Goal: Task Accomplishment & Management: Complete application form

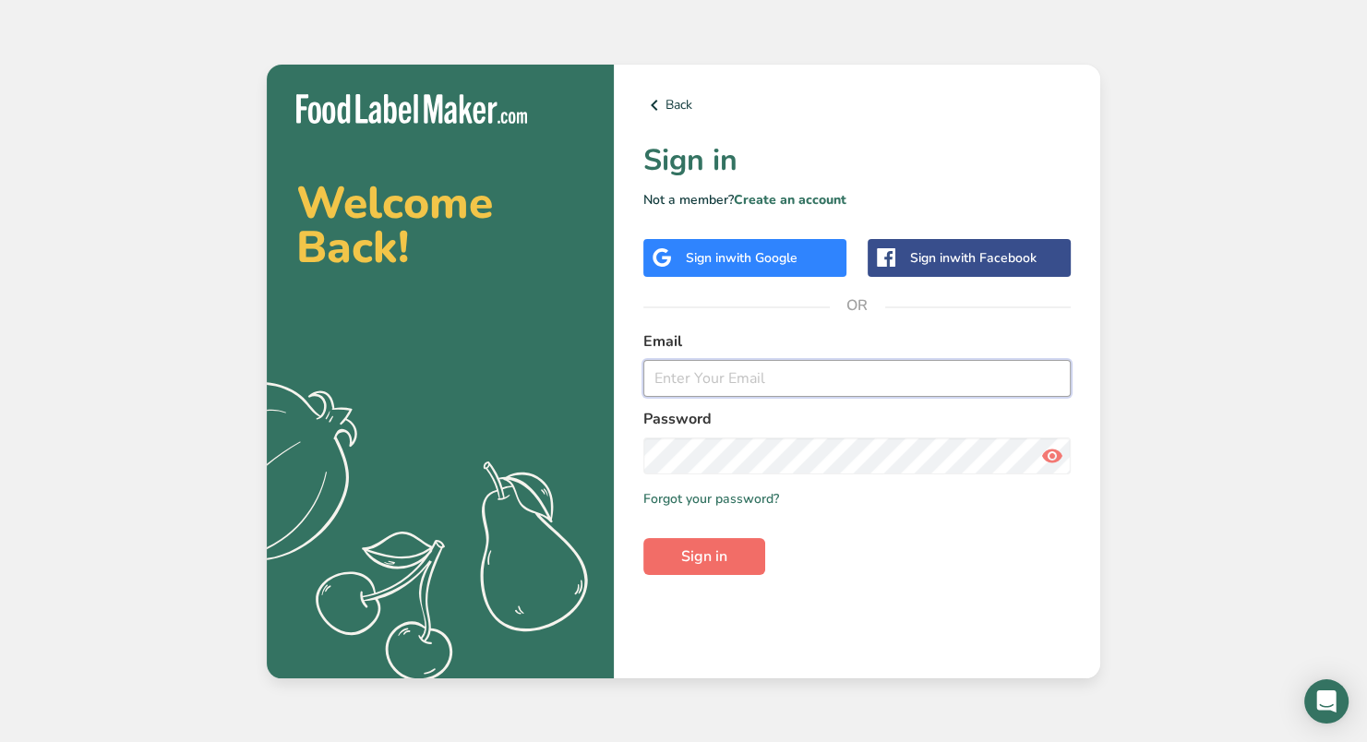
type input "[PERSON_NAME][EMAIL_ADDRESS][DOMAIN_NAME]"
click at [704, 559] on span "Sign in" at bounding box center [704, 556] width 46 height 22
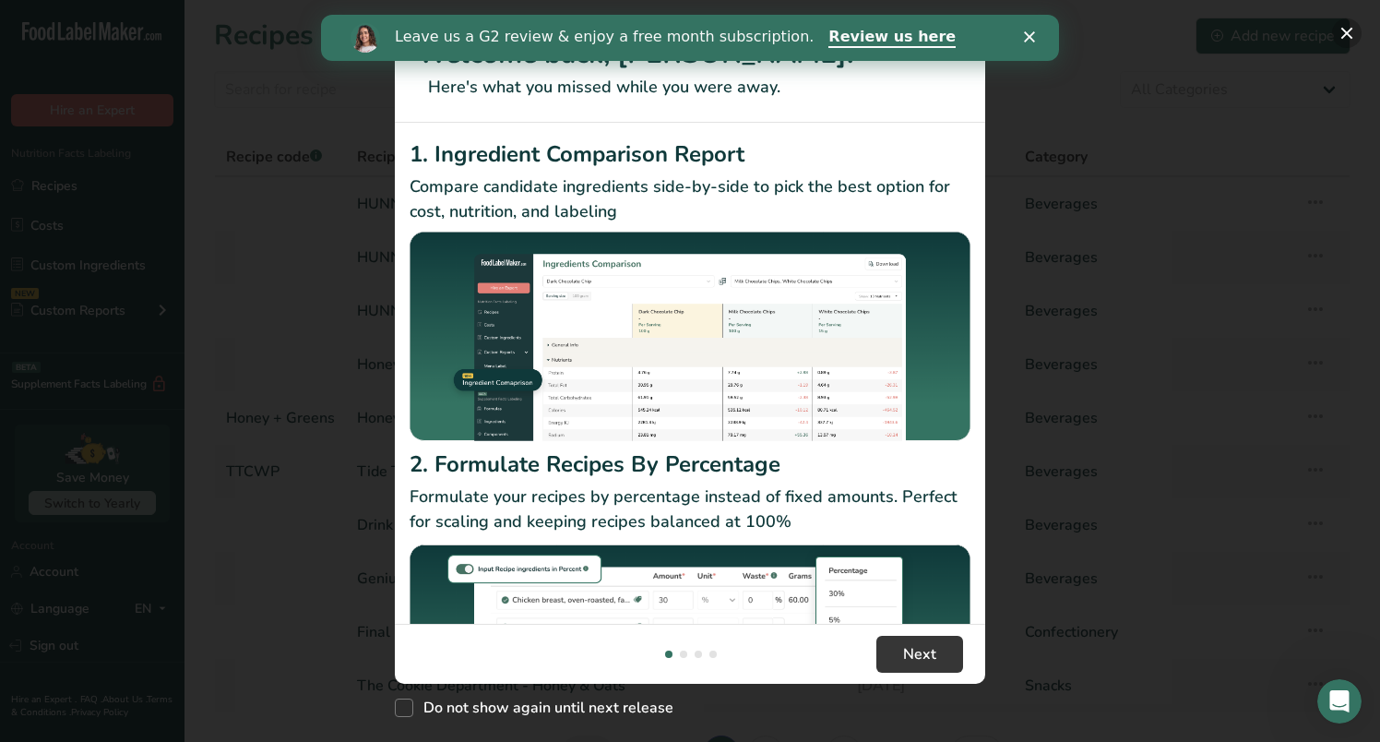
click at [1358, 26] on button "New Features" at bounding box center [1347, 33] width 30 height 30
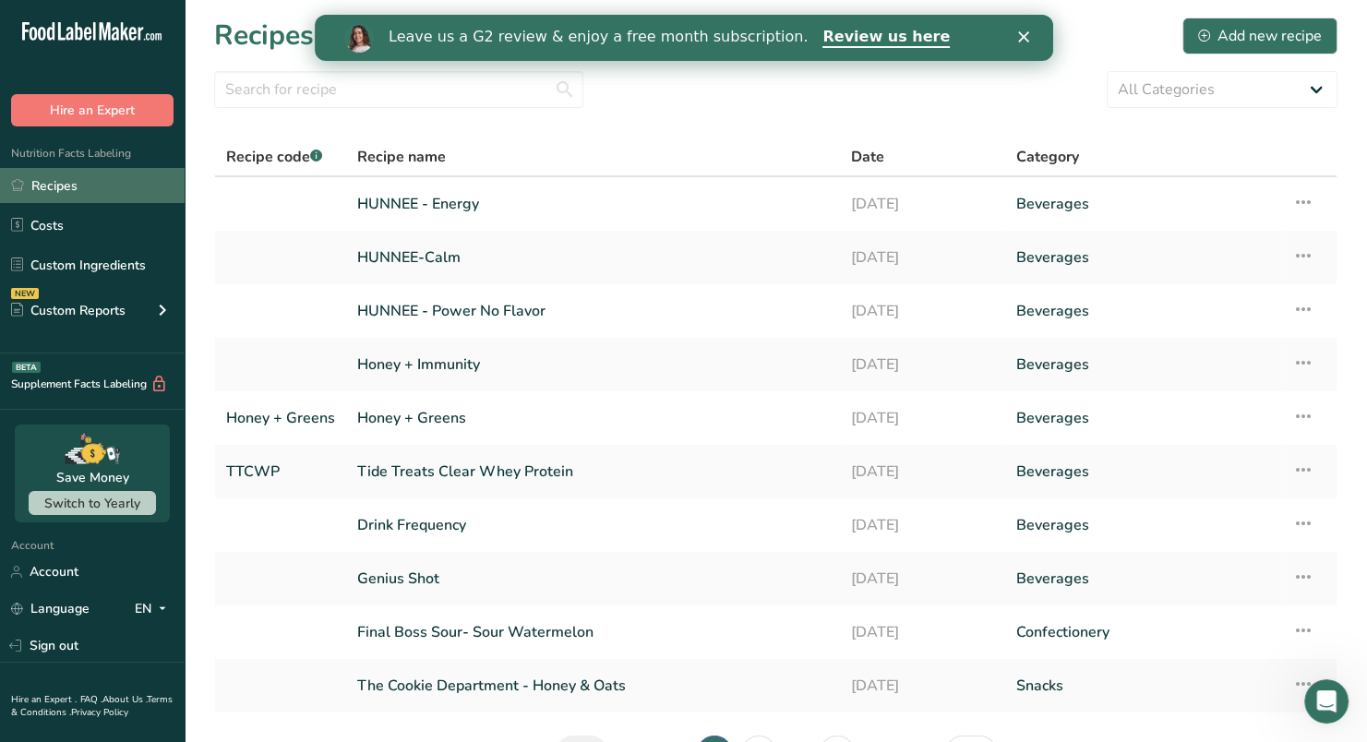
click at [62, 185] on link "Recipes" at bounding box center [92, 185] width 185 height 35
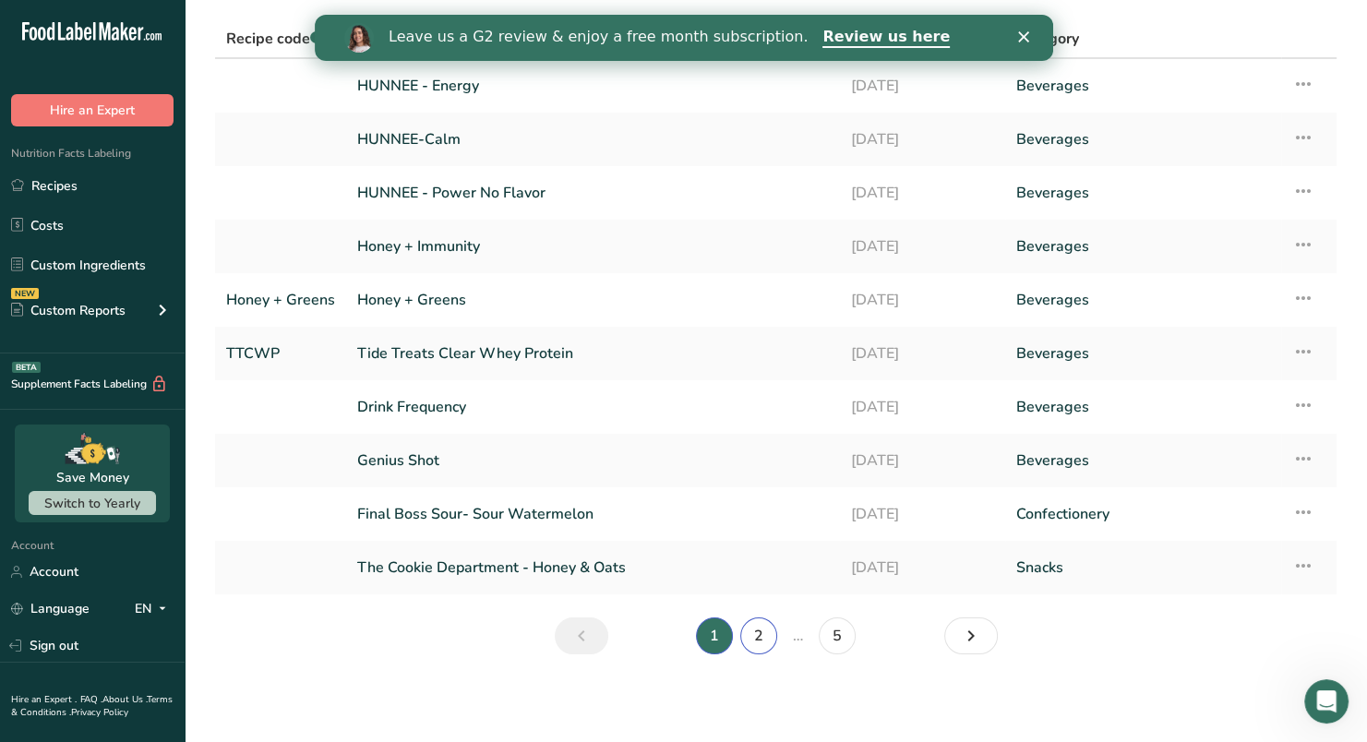
click at [770, 633] on link "2" at bounding box center [758, 635] width 37 height 37
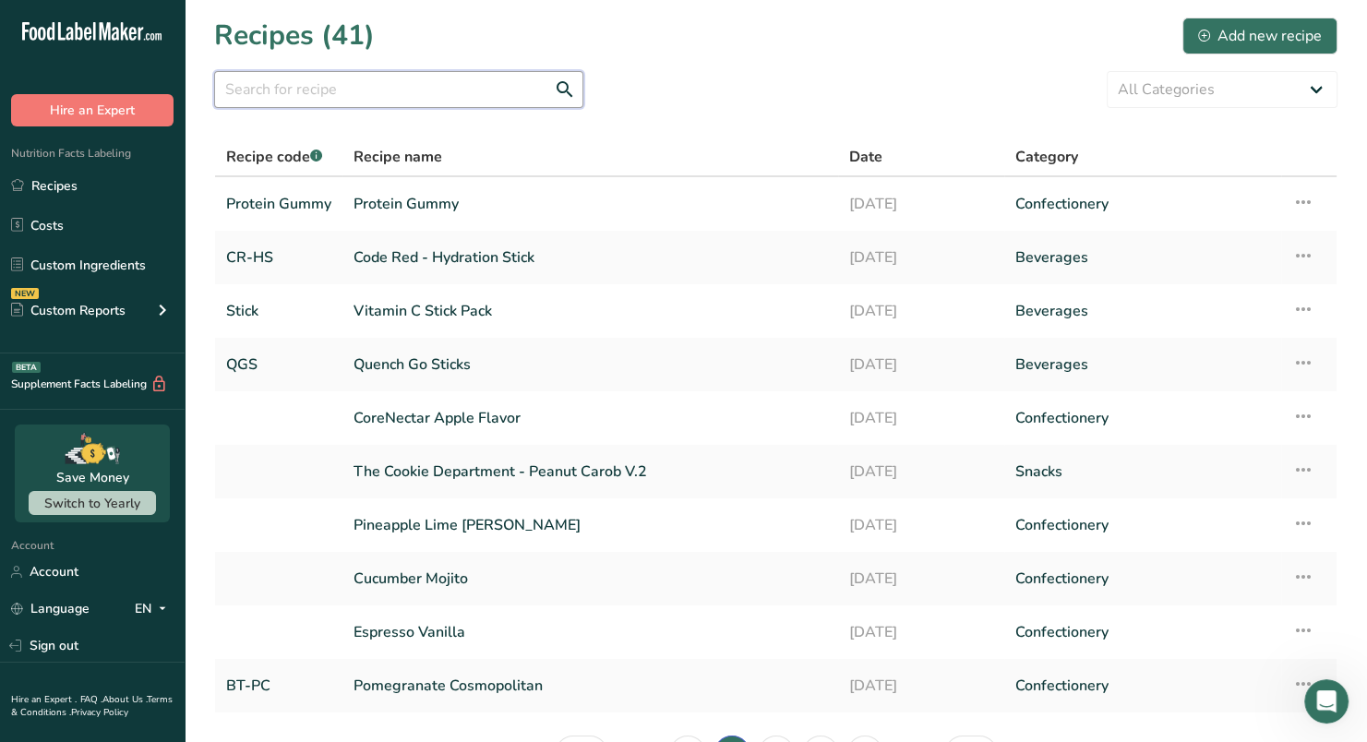
click at [357, 91] on input "text" at bounding box center [398, 89] width 369 height 37
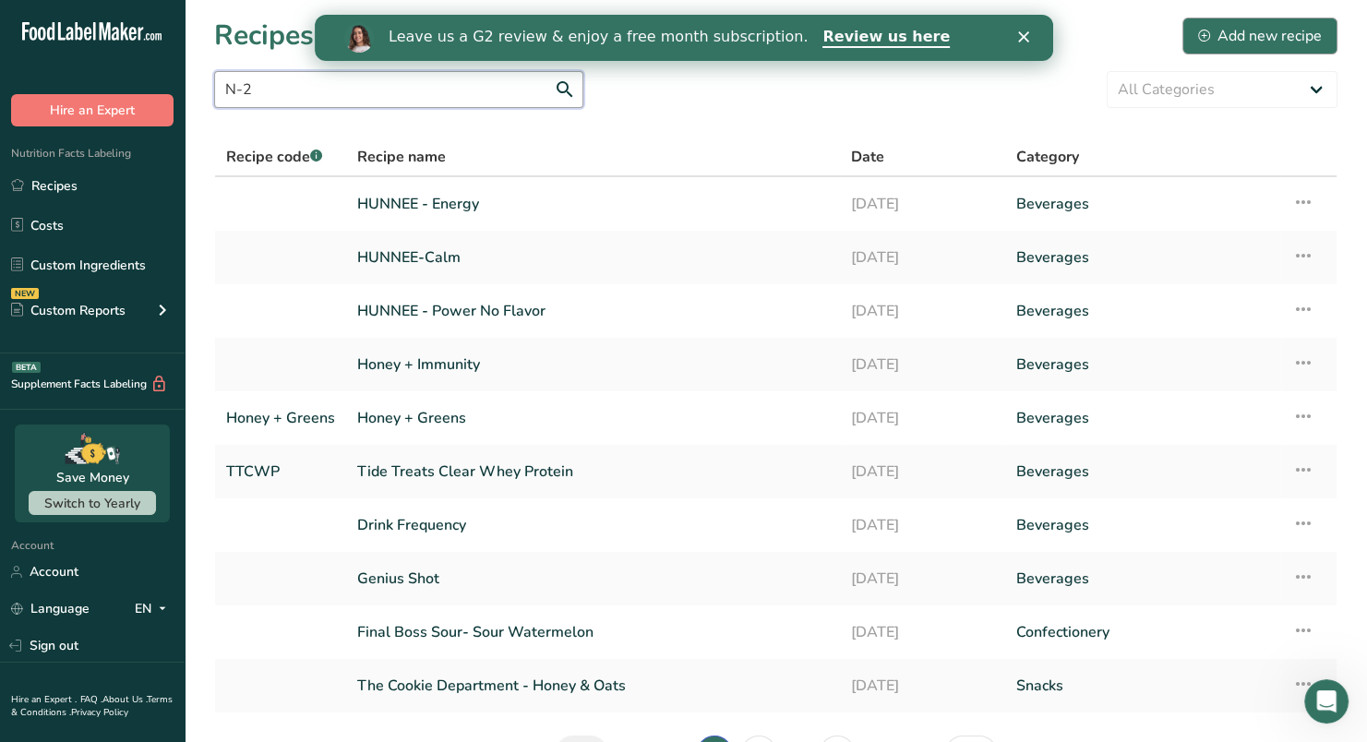
type input "N-2"
click at [1255, 30] on div "Add new recipe" at bounding box center [1260, 36] width 124 height 22
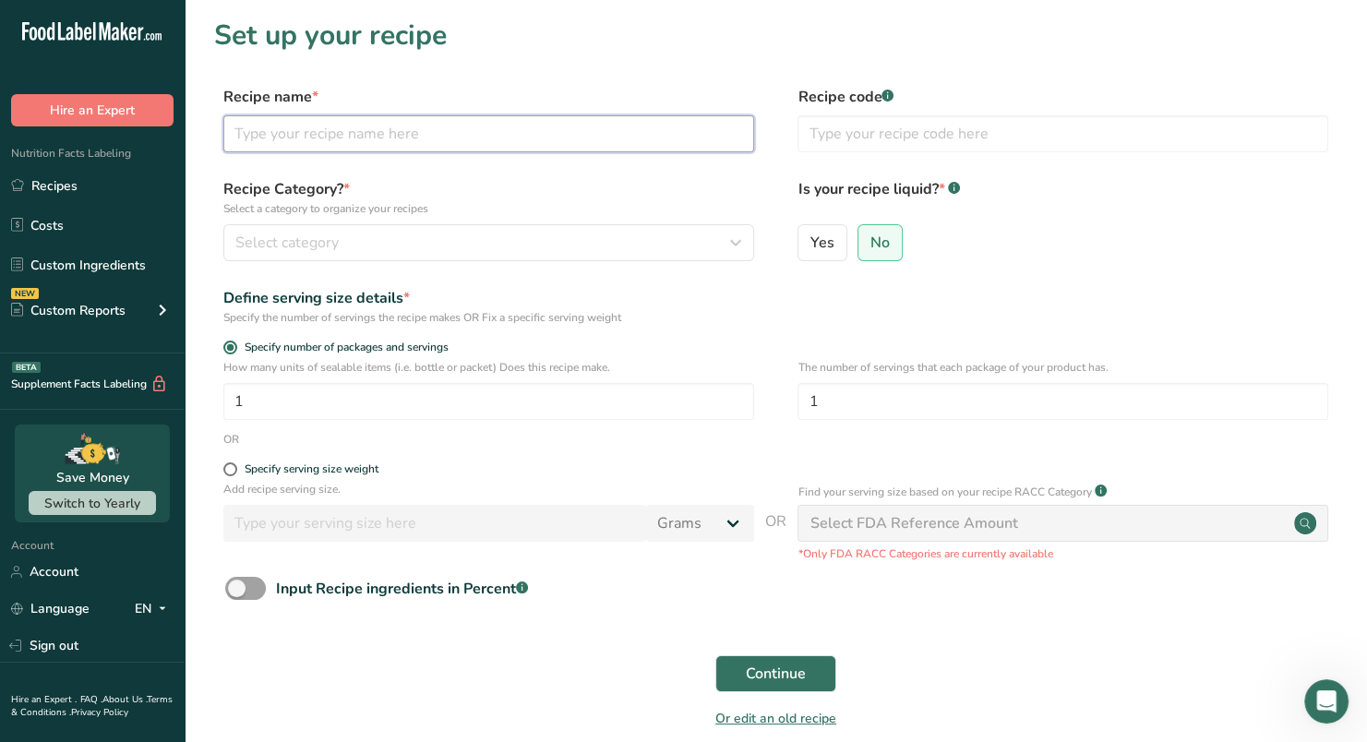
click at [513, 138] on input "text" at bounding box center [488, 133] width 531 height 37
type input "N-2 Unflavored"
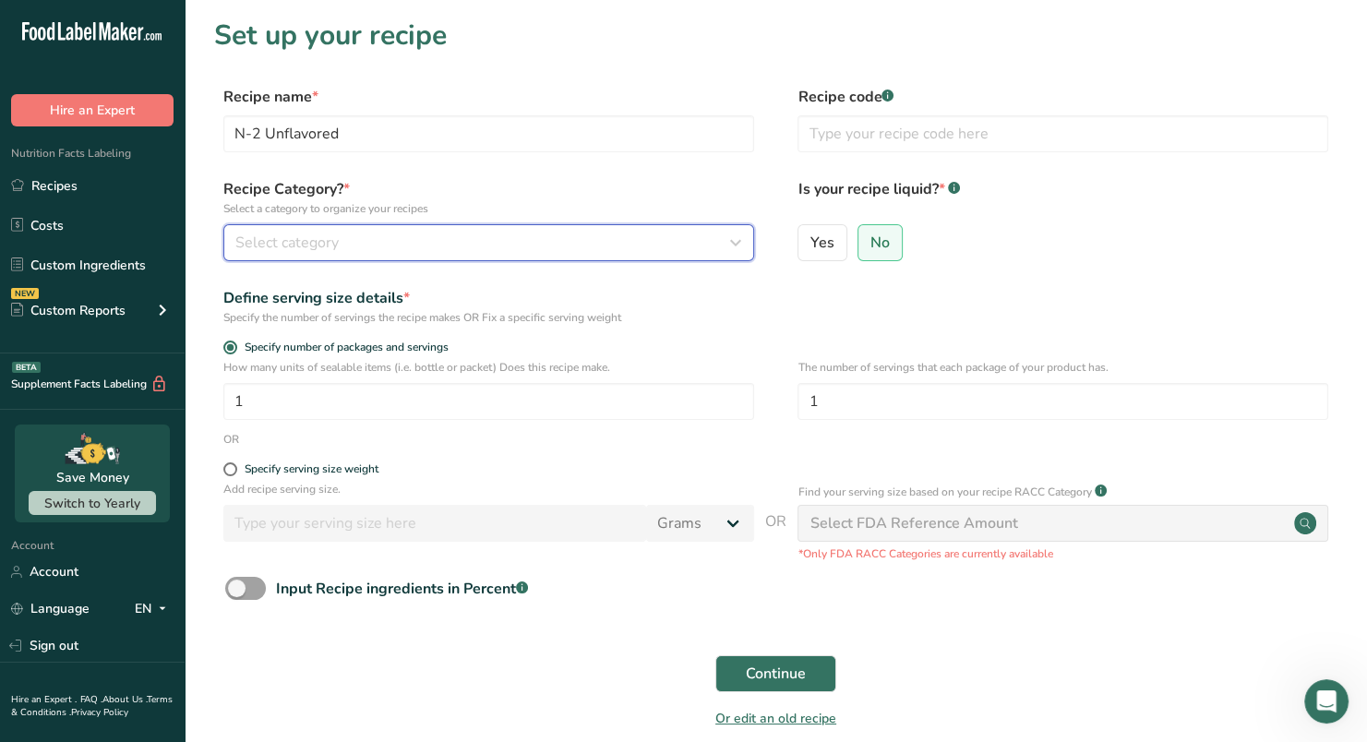
click at [656, 248] on div "Select category" at bounding box center [483, 243] width 496 height 22
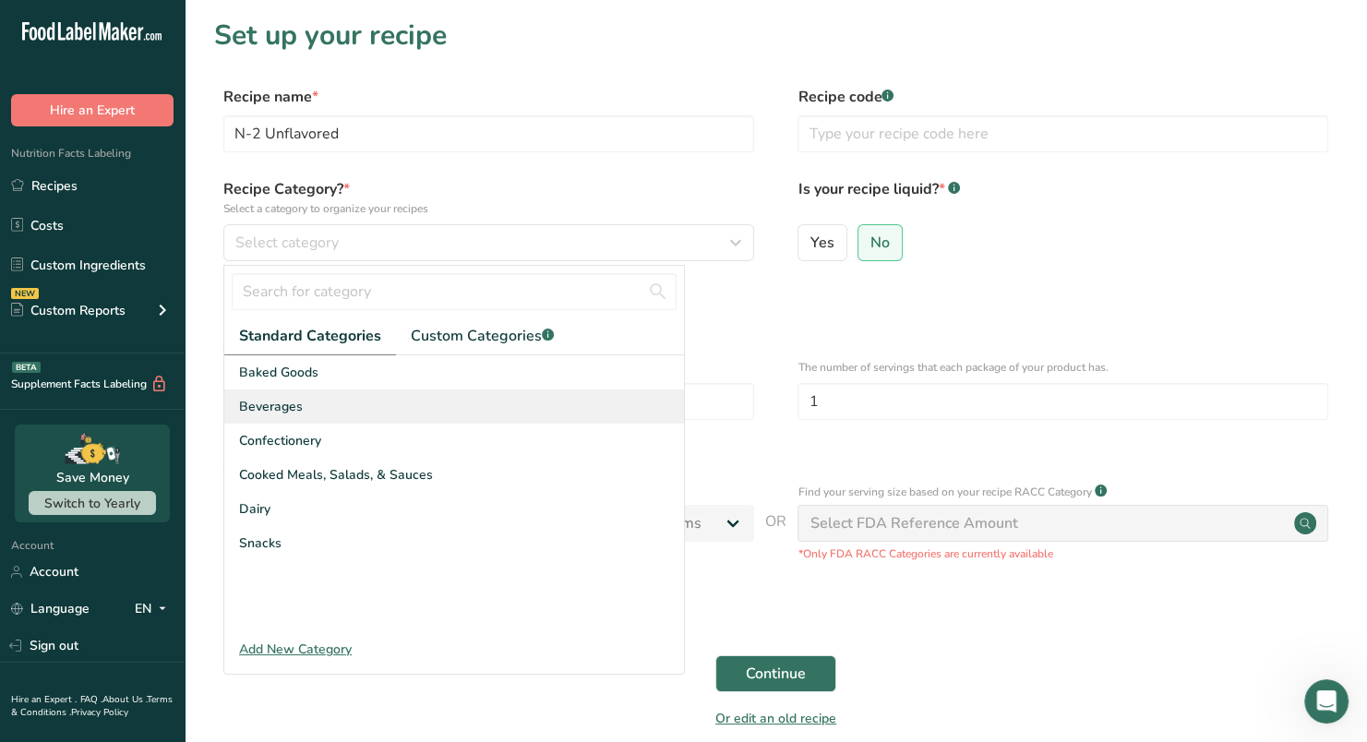
click at [284, 404] on span "Beverages" at bounding box center [271, 406] width 64 height 19
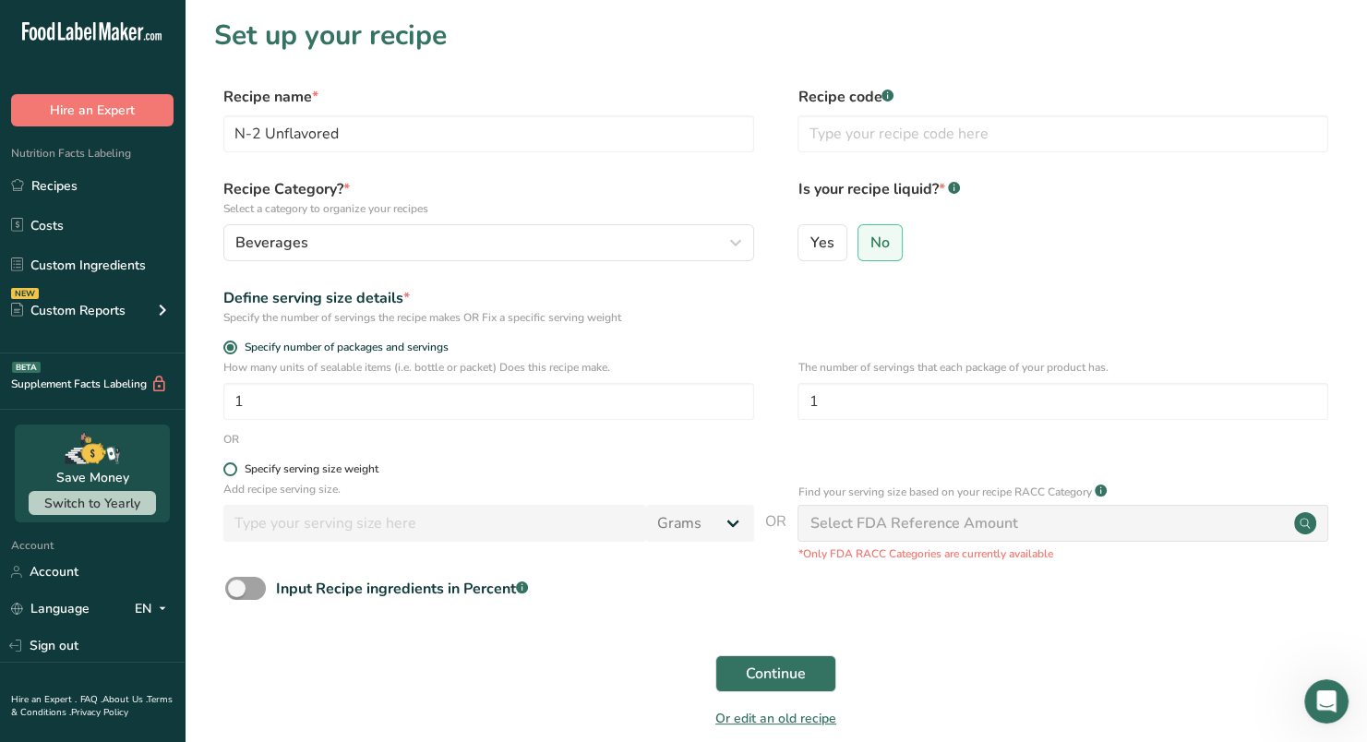
click at [229, 470] on span at bounding box center [230, 469] width 14 height 14
click at [229, 470] on input "Specify serving size weight" at bounding box center [229, 469] width 12 height 12
radio input "true"
radio input "false"
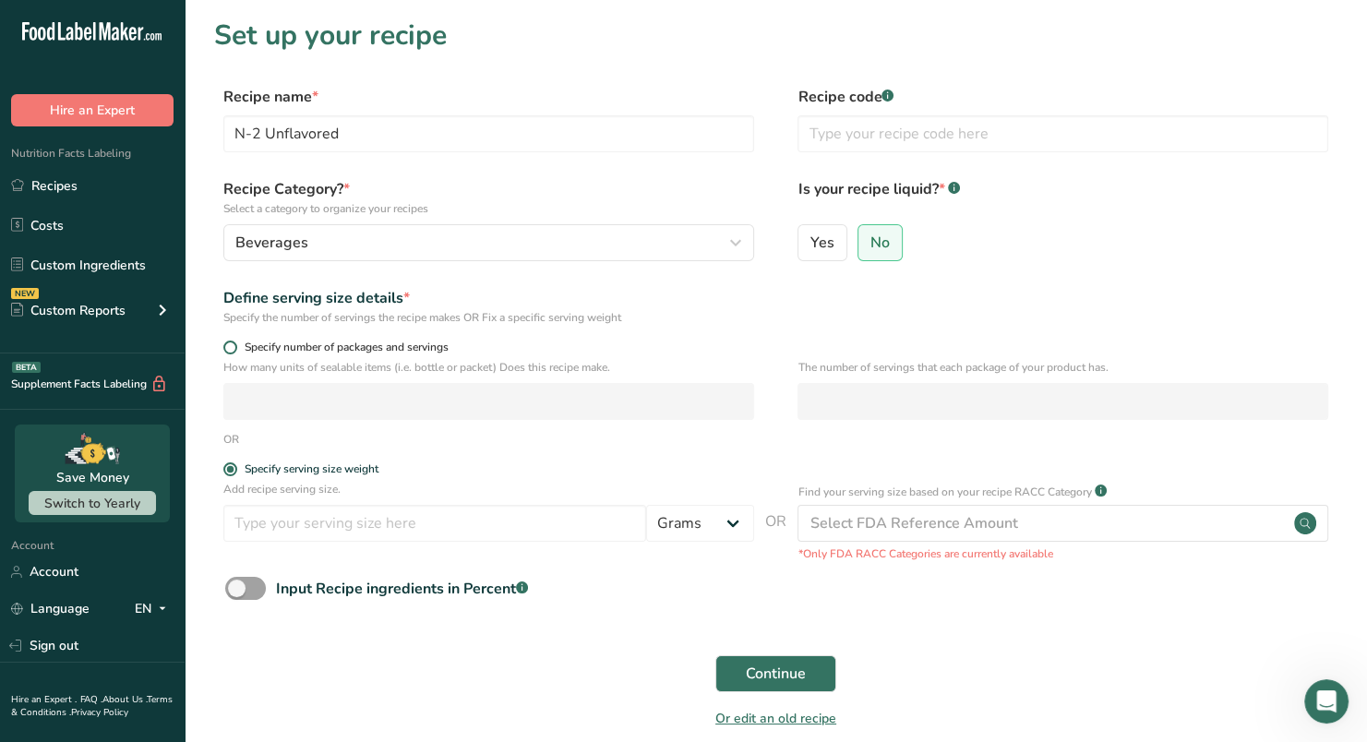
click at [229, 344] on span at bounding box center [230, 348] width 14 height 14
click at [229, 344] on input "Specify number of packages and servings" at bounding box center [229, 347] width 12 height 12
radio input "true"
radio input "false"
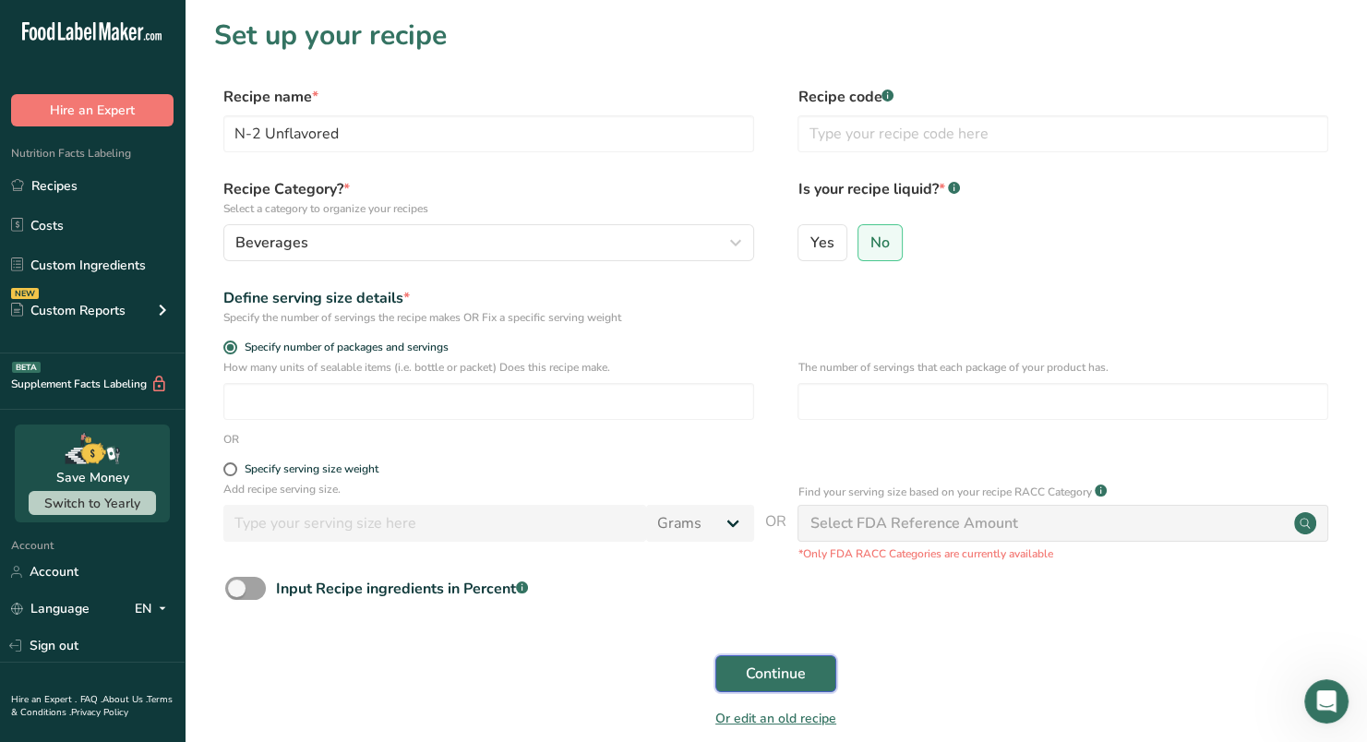
click at [749, 674] on span "Continue" at bounding box center [776, 674] width 60 height 22
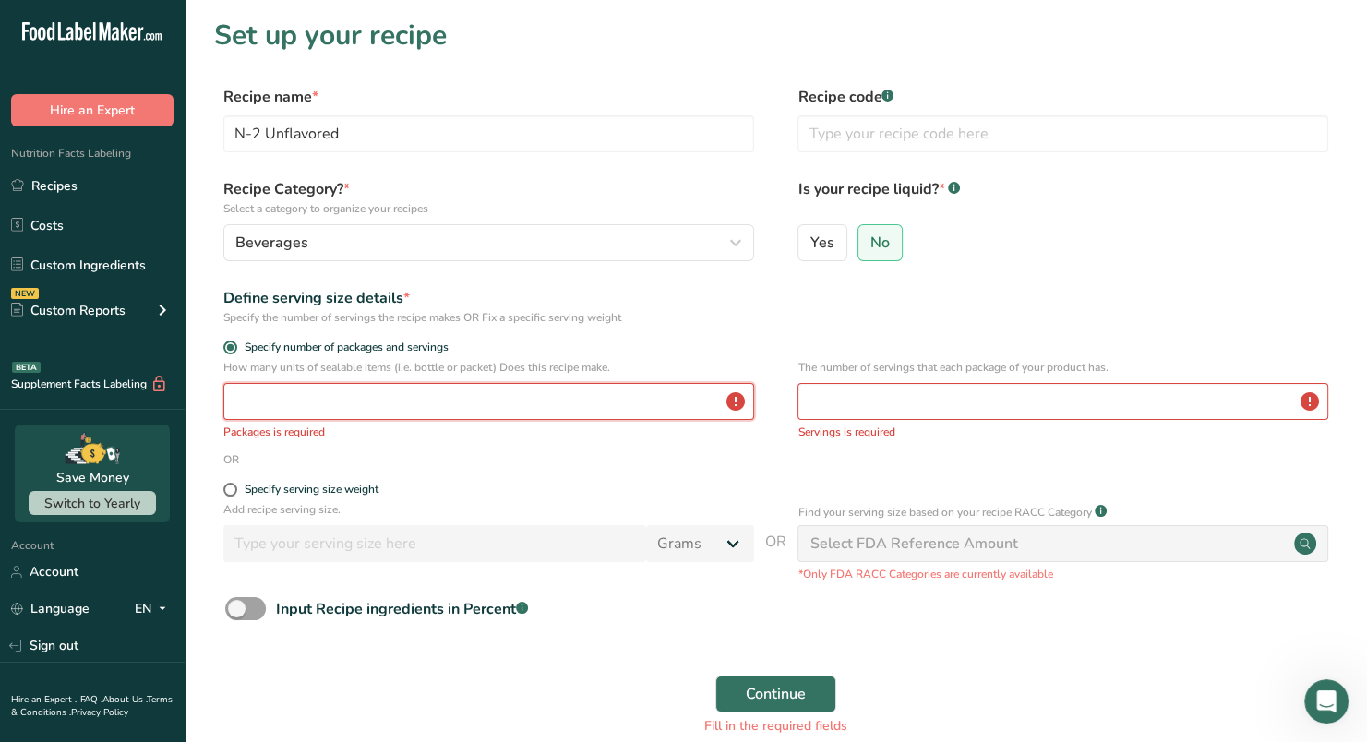
click at [465, 407] on input "number" at bounding box center [488, 401] width 531 height 37
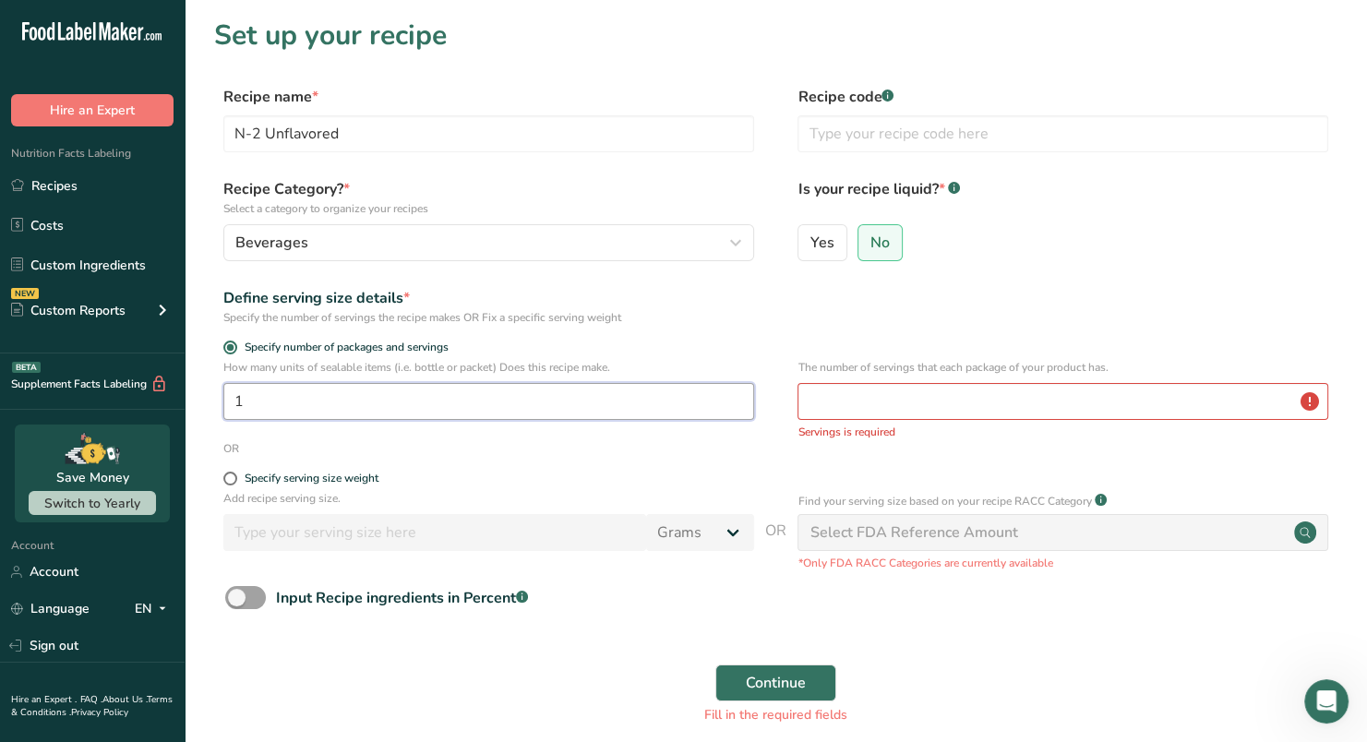
type input "1"
click at [979, 402] on input "number" at bounding box center [1062, 401] width 531 height 37
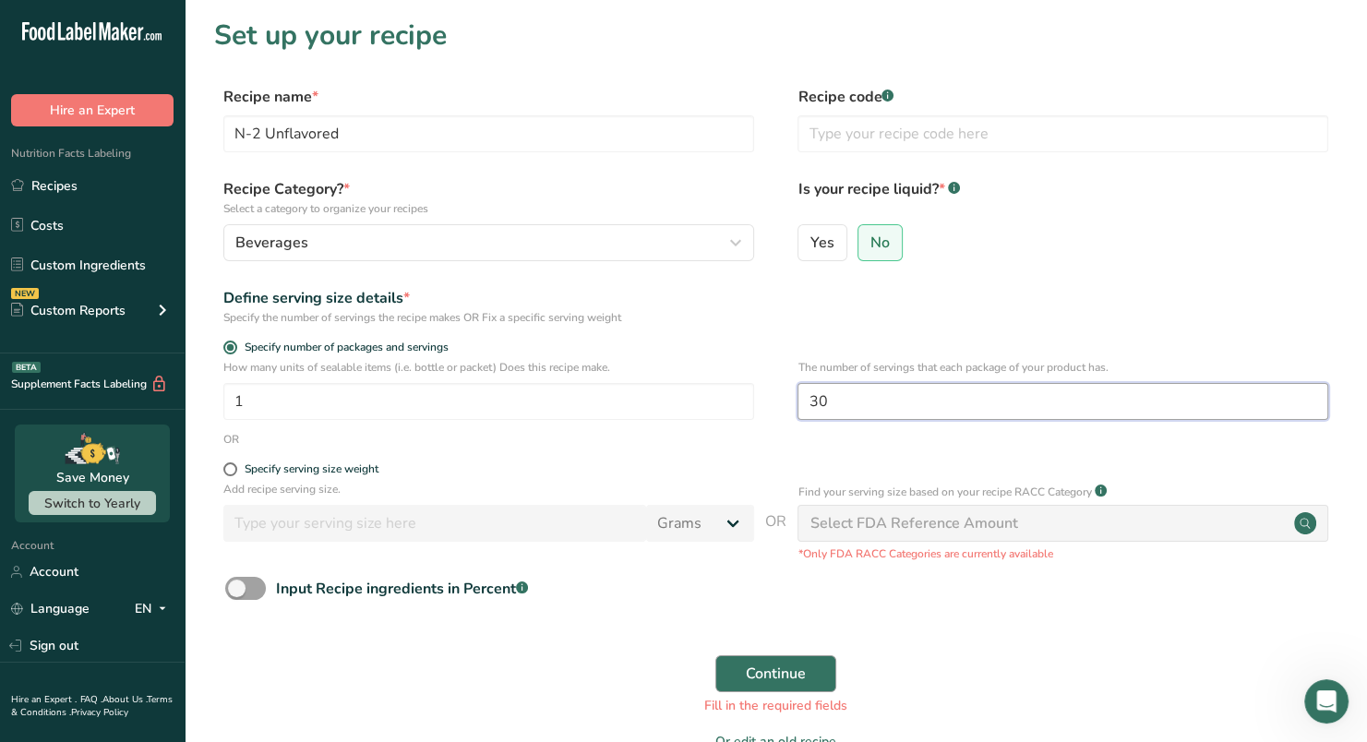
type input "30"
click at [783, 672] on span "Continue" at bounding box center [776, 674] width 60 height 22
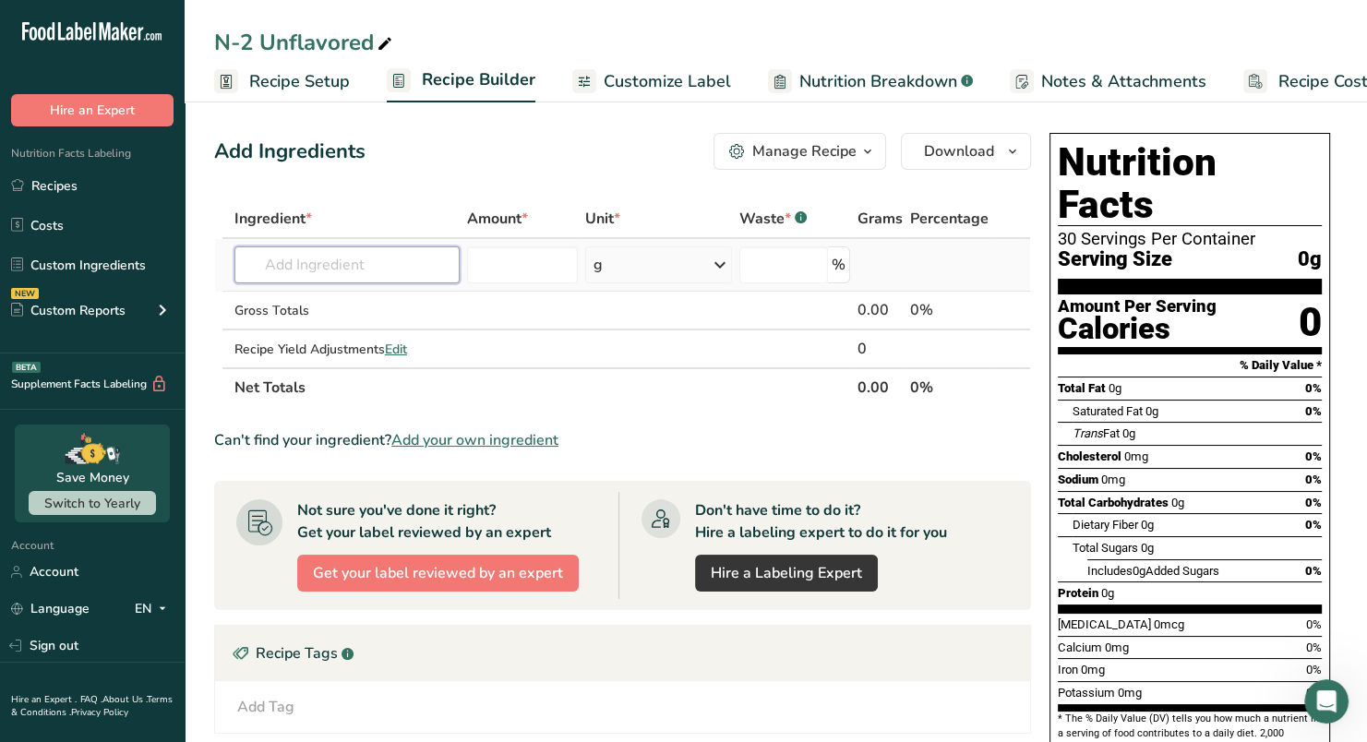
click at [376, 258] on input "text" at bounding box center [347, 264] width 226 height 37
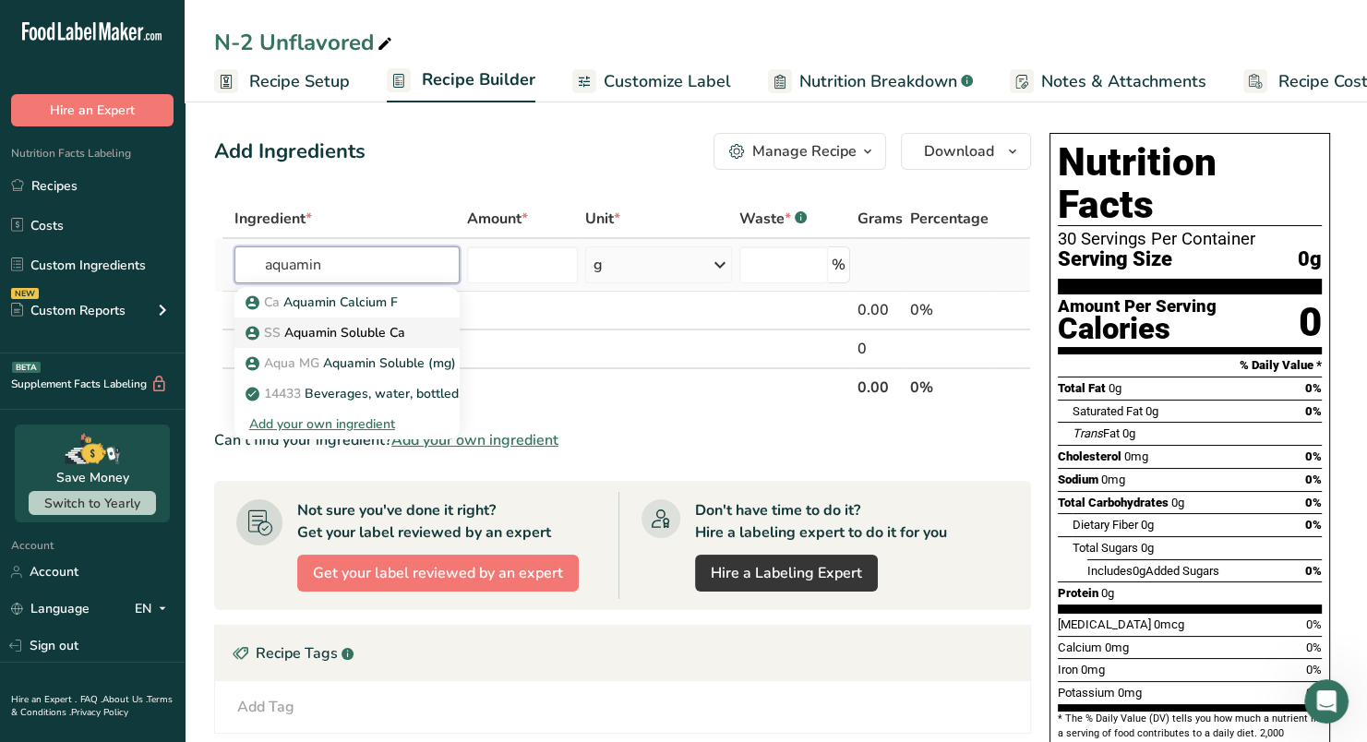
type input "aquamin"
click at [356, 332] on p "SS Aquamin Soluble Ca" at bounding box center [327, 332] width 156 height 19
type input "Aquamin Soluble Ca"
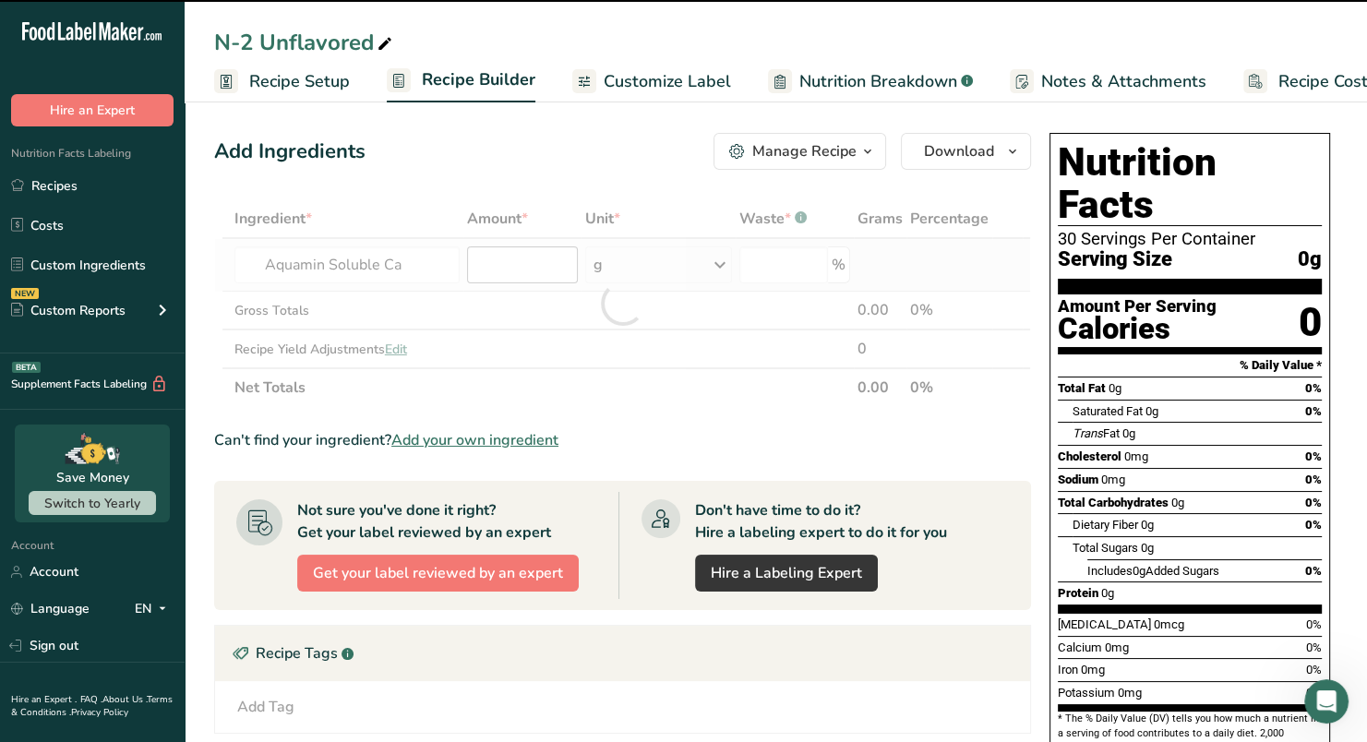
type input "0"
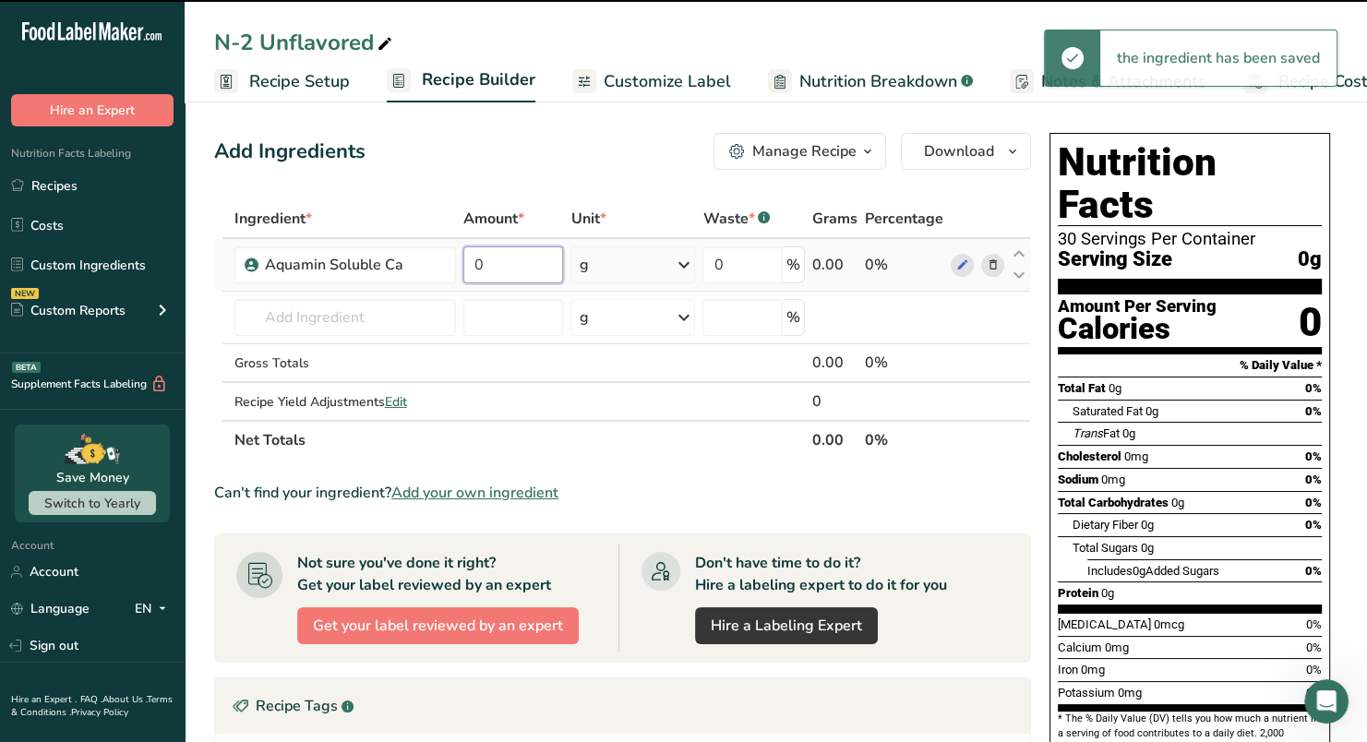
click at [513, 267] on input "0" at bounding box center [513, 264] width 101 height 37
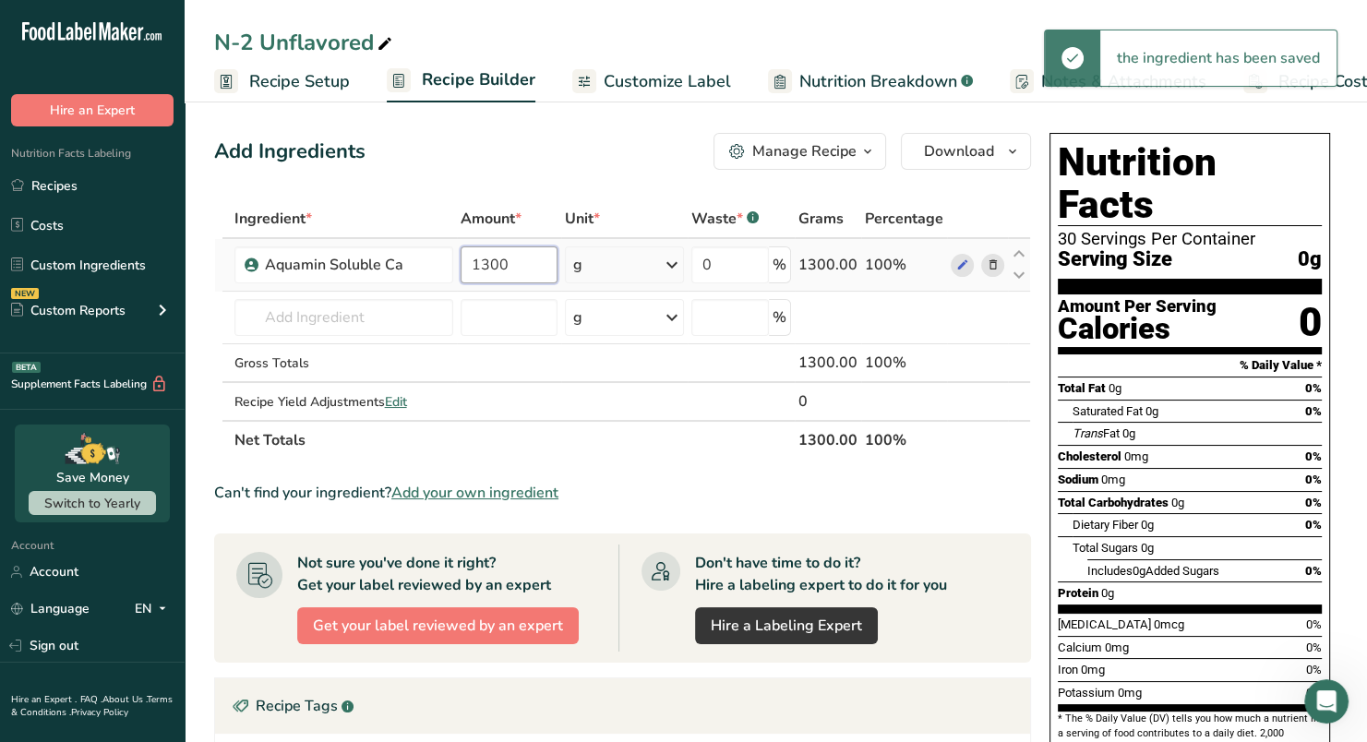
type input "1300"
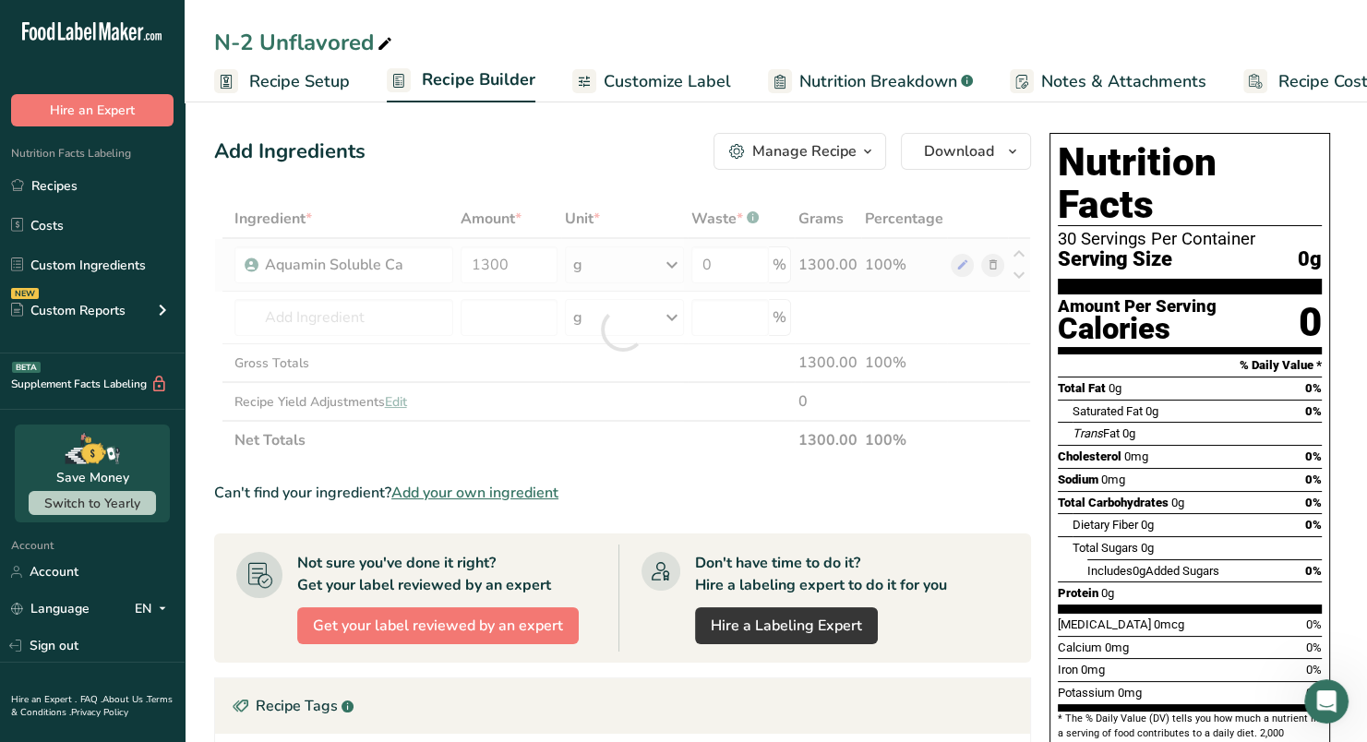
click at [611, 265] on div "Ingredient * Amount * Unit * Waste * .a-a{fill:#347362;}.b-a{fill:#fff;} Grams …" at bounding box center [622, 329] width 817 height 260
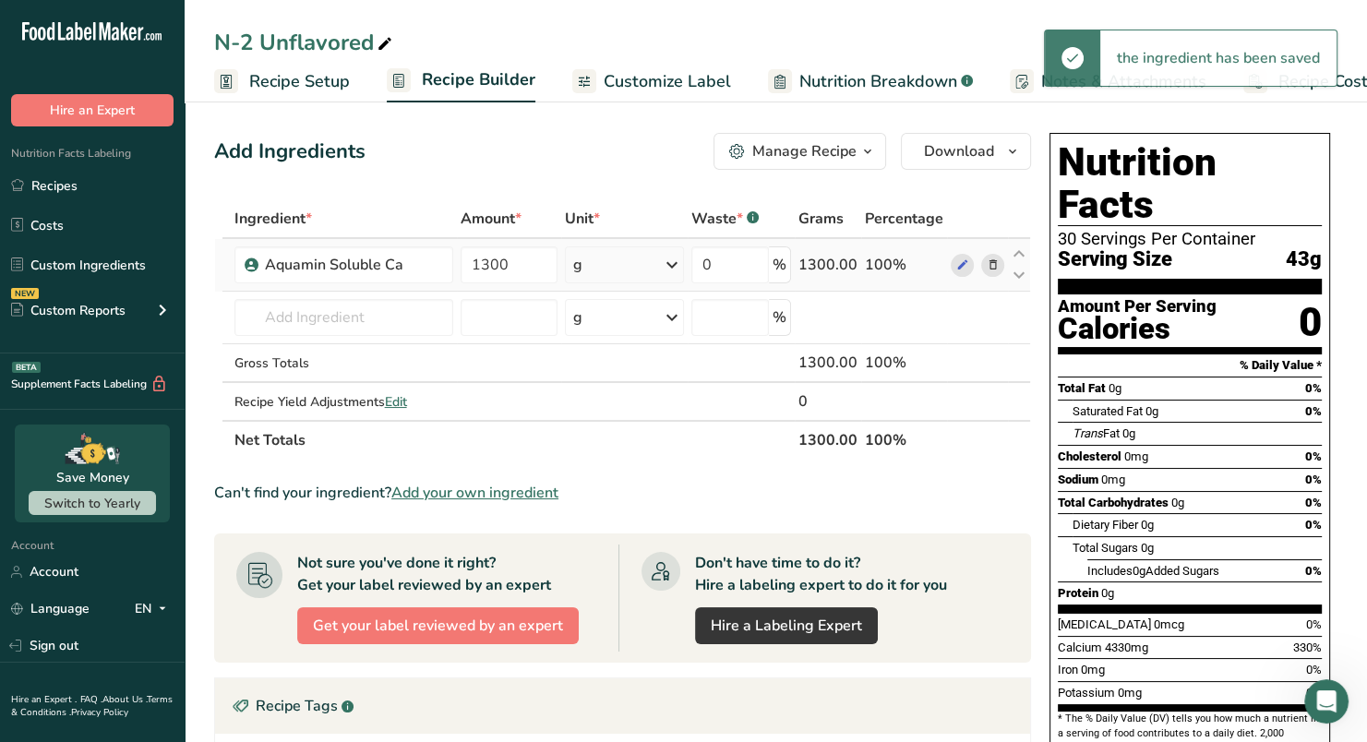
click at [668, 269] on icon at bounding box center [672, 264] width 22 height 33
click at [620, 379] on div "mg" at bounding box center [653, 388] width 155 height 27
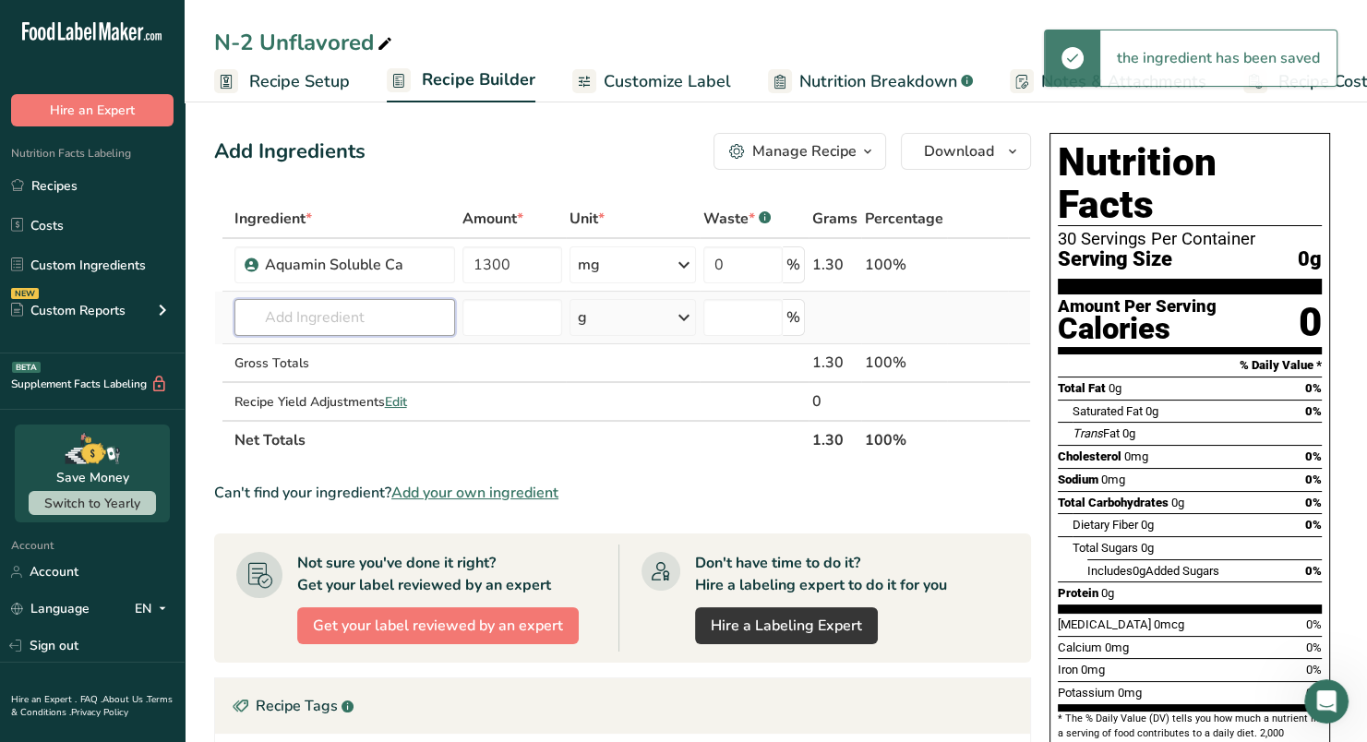
click at [310, 326] on input "text" at bounding box center [344, 317] width 221 height 37
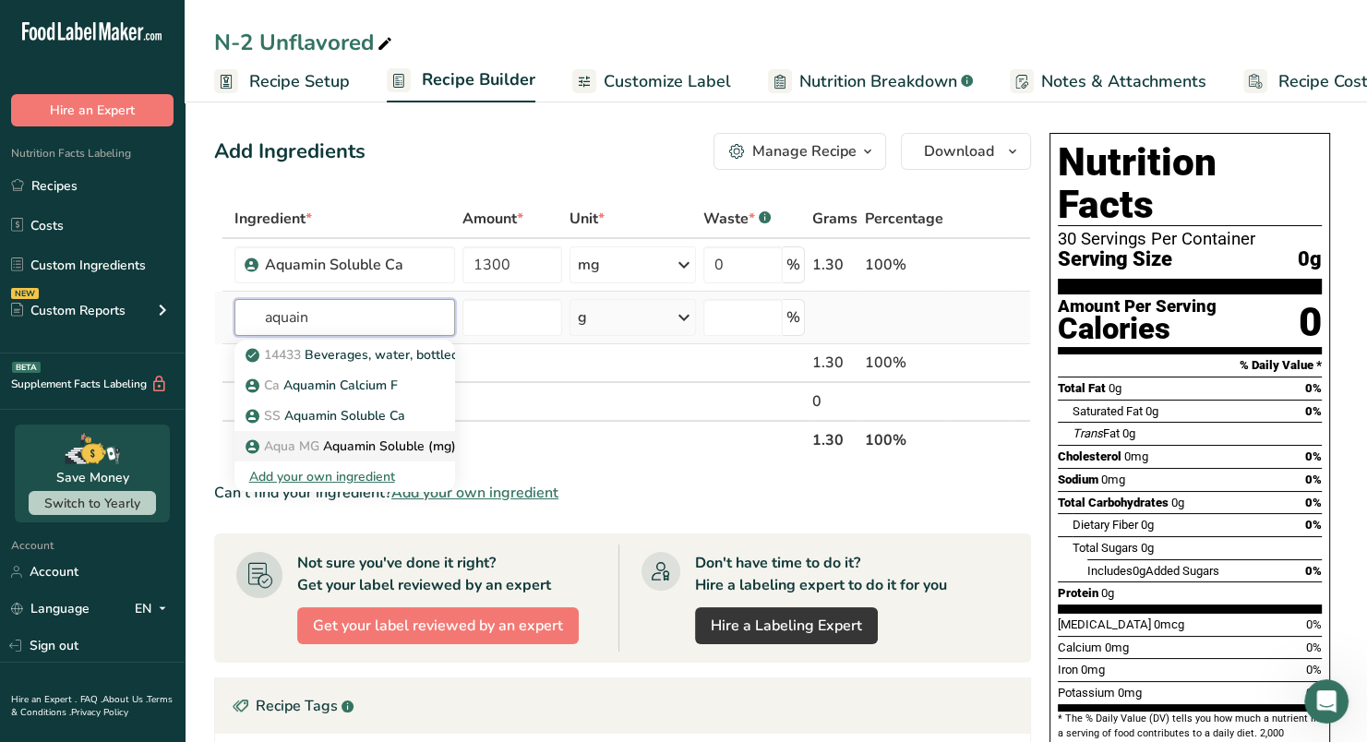
type input "aquain"
click at [399, 448] on p "Aqua MG Aquamin Soluble (mg)" at bounding box center [352, 445] width 207 height 19
type input "Aquamin Soluble (mg)"
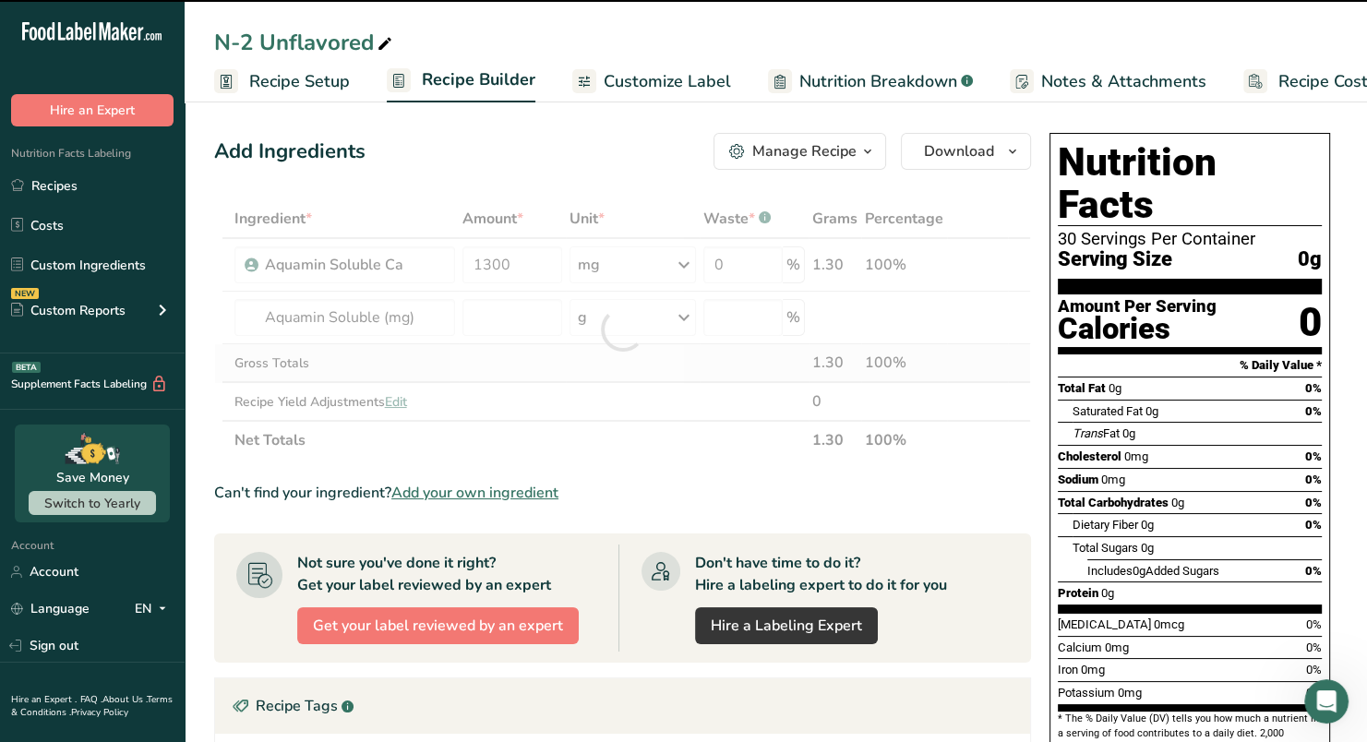
type input "0"
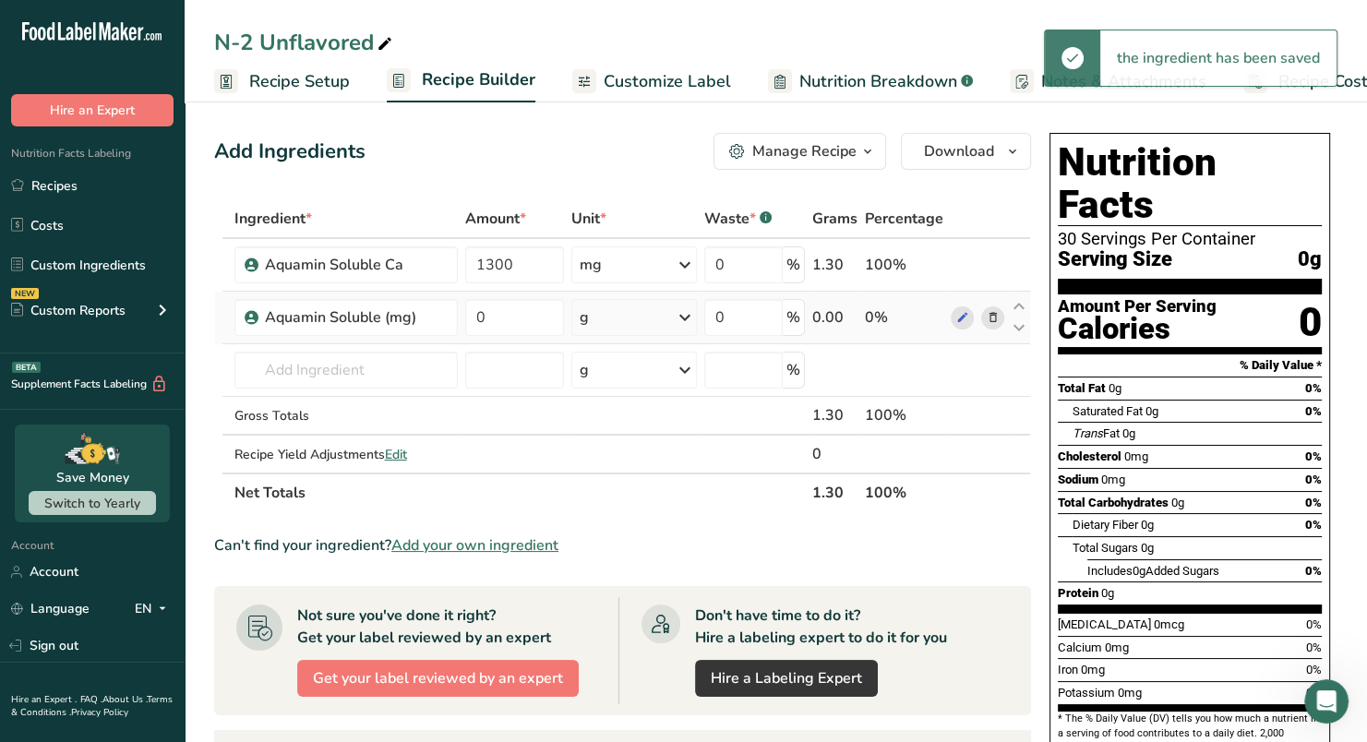
click at [586, 316] on div "g" at bounding box center [584, 317] width 9 height 22
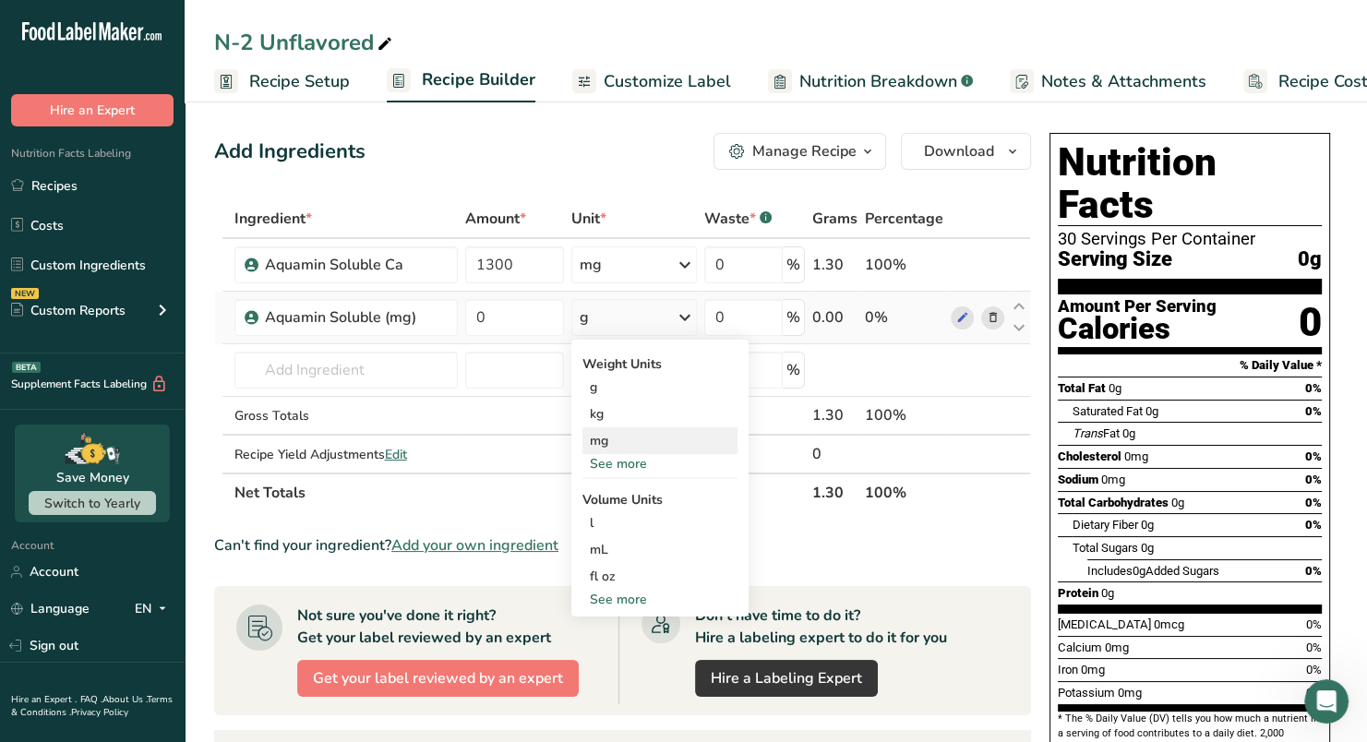
click at [618, 440] on div "mg" at bounding box center [659, 440] width 155 height 27
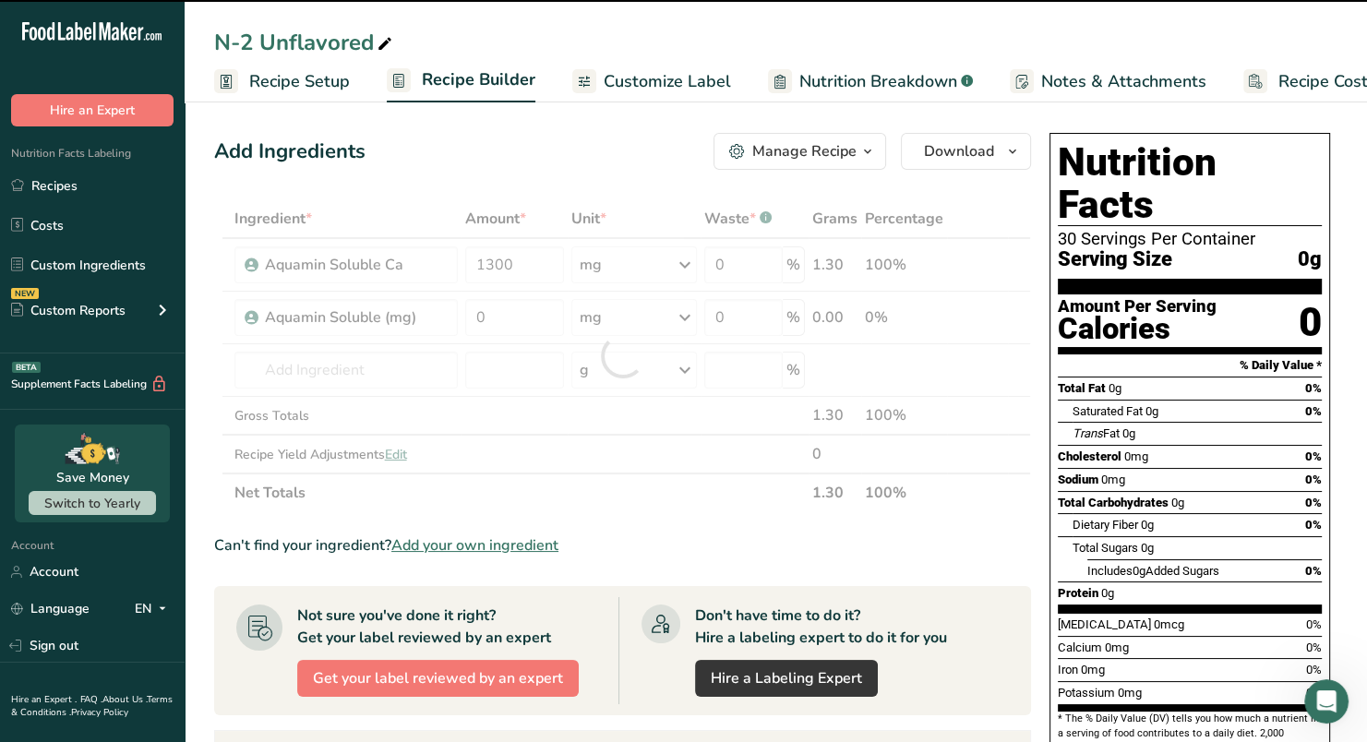
click at [524, 325] on div at bounding box center [622, 355] width 817 height 313
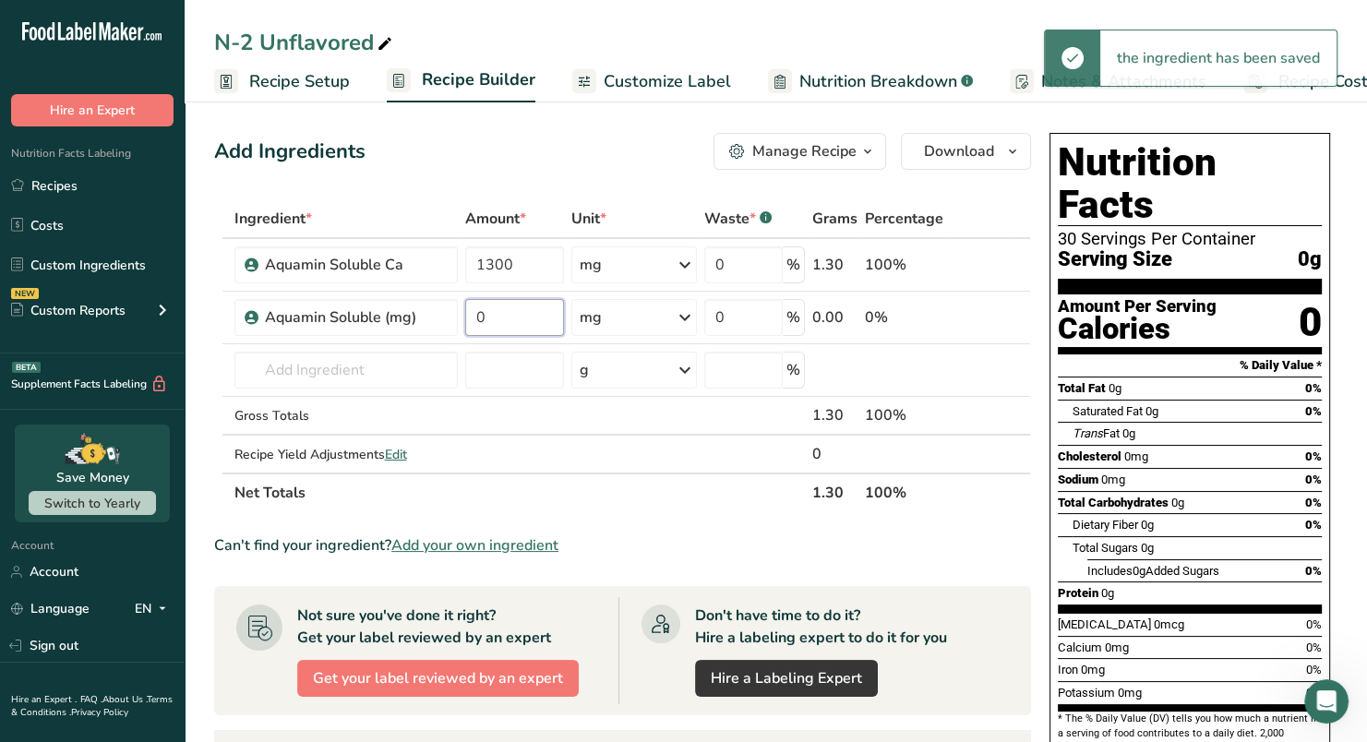
click at [524, 325] on input "0" at bounding box center [514, 317] width 99 height 37
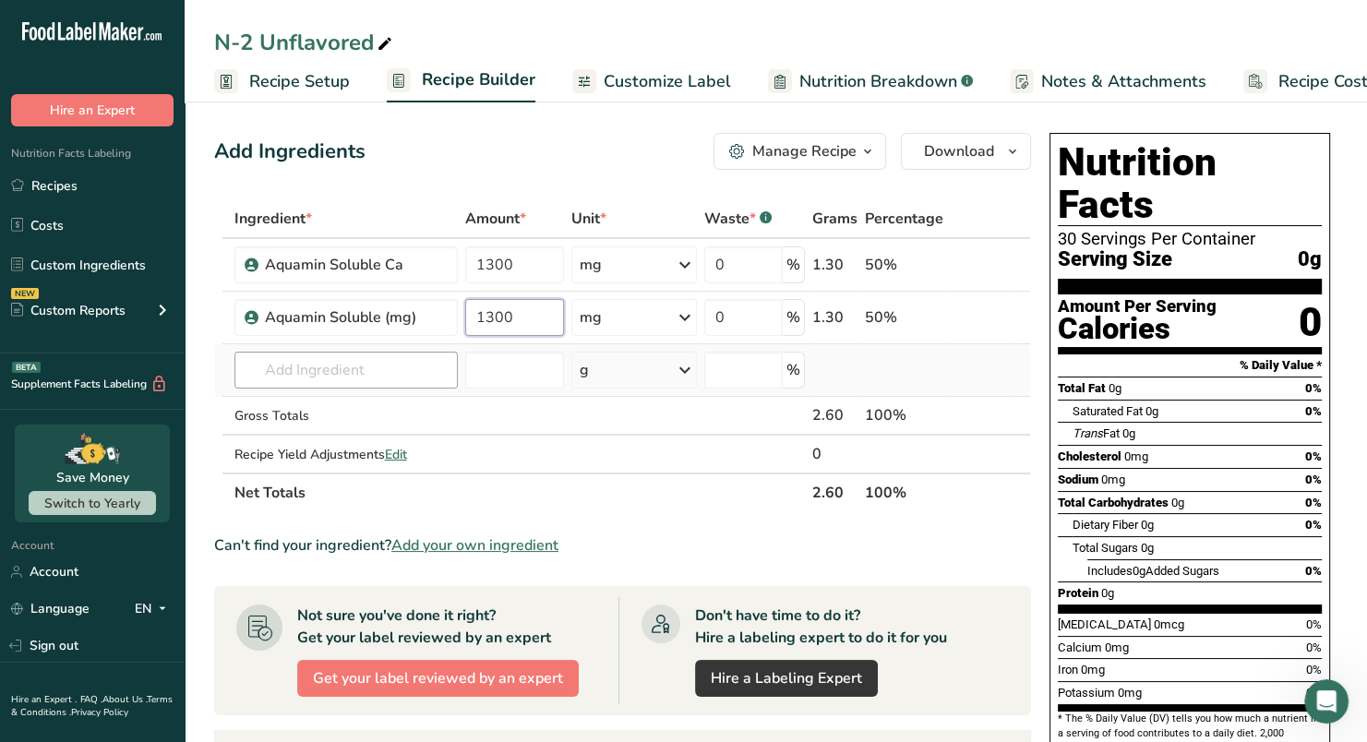
type input "1300"
click at [417, 360] on div "Ingredient * Amount * Unit * Waste * .a-a{fill:#347362;}.b-a{fill:#fff;} Grams …" at bounding box center [622, 355] width 817 height 313
type input "Sea Salt"
click at [368, 407] on div "Sea Salt" at bounding box center [331, 407] width 165 height 19
type input "Sea Salt"
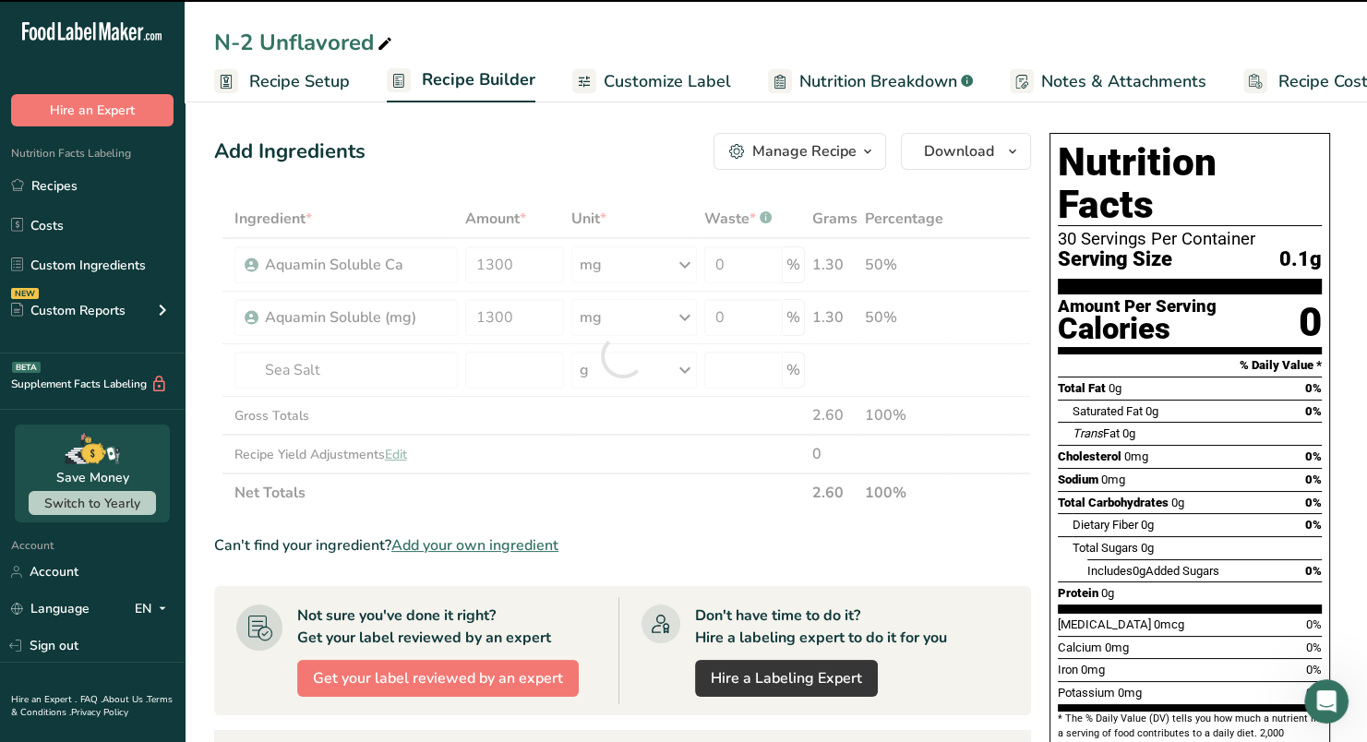
click at [526, 366] on div at bounding box center [622, 355] width 817 height 313
type input "0"
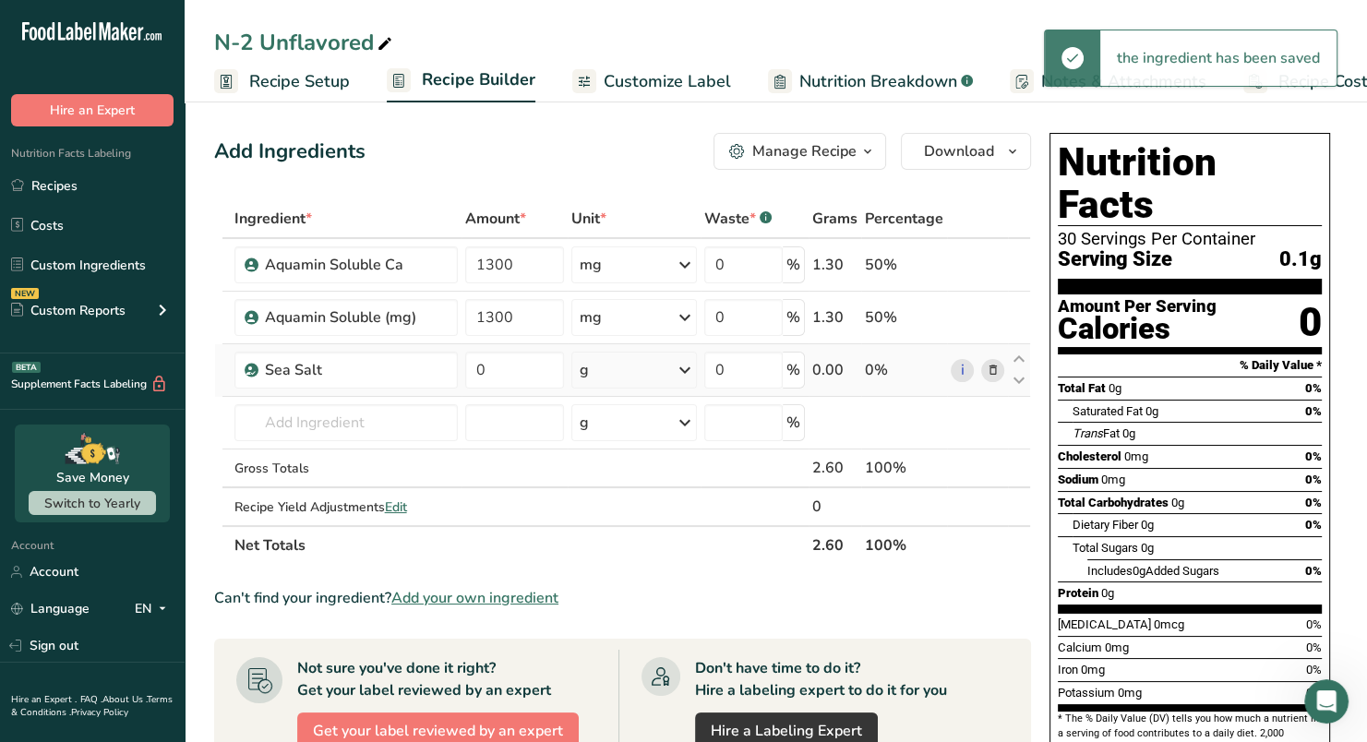
click at [594, 365] on div "g" at bounding box center [633, 370] width 125 height 37
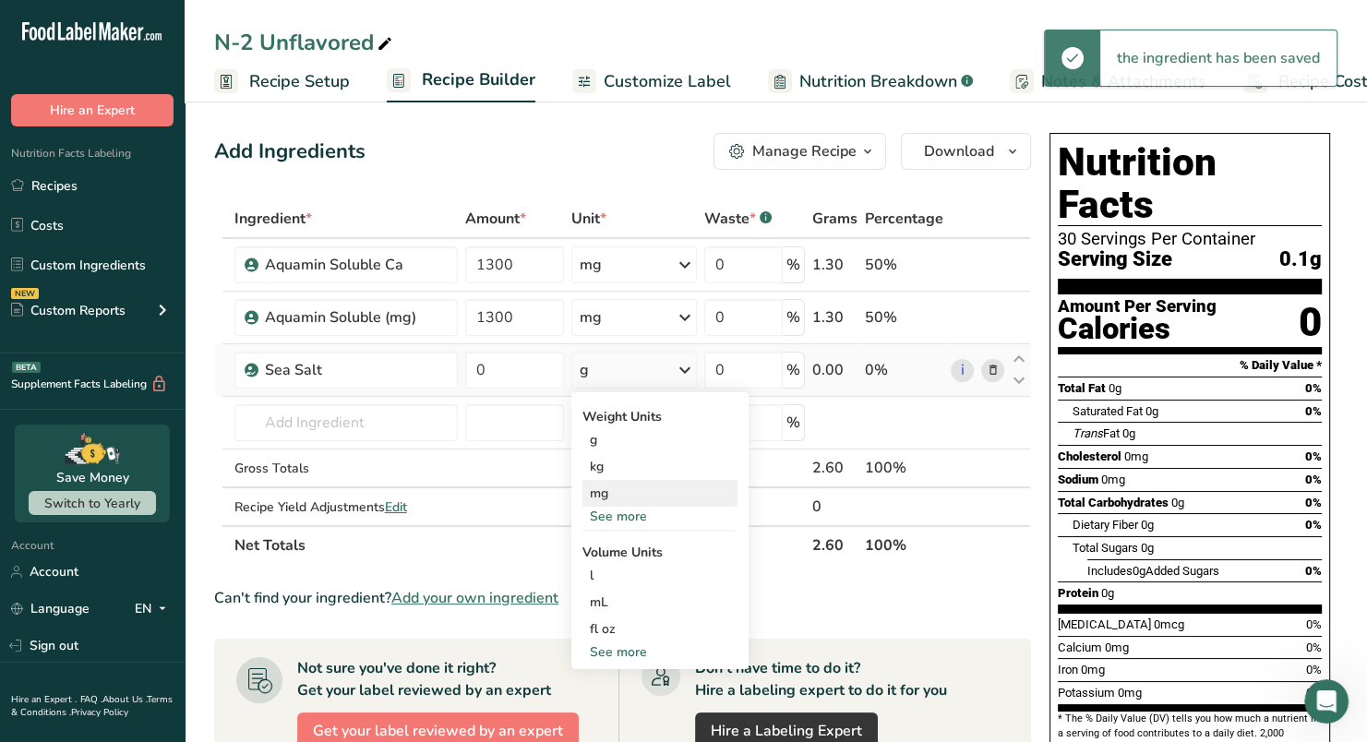
click at [615, 493] on div "mg" at bounding box center [659, 493] width 155 height 27
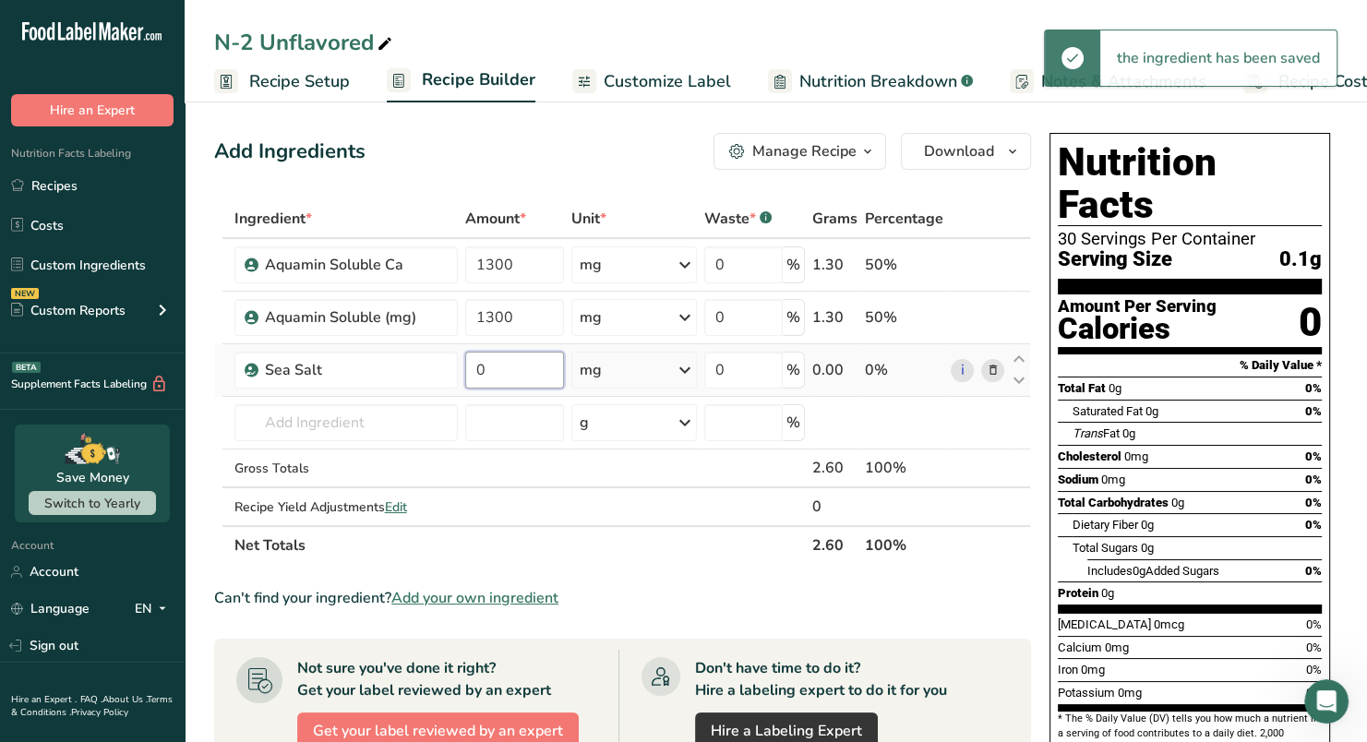
click at [520, 365] on input "0" at bounding box center [514, 370] width 99 height 37
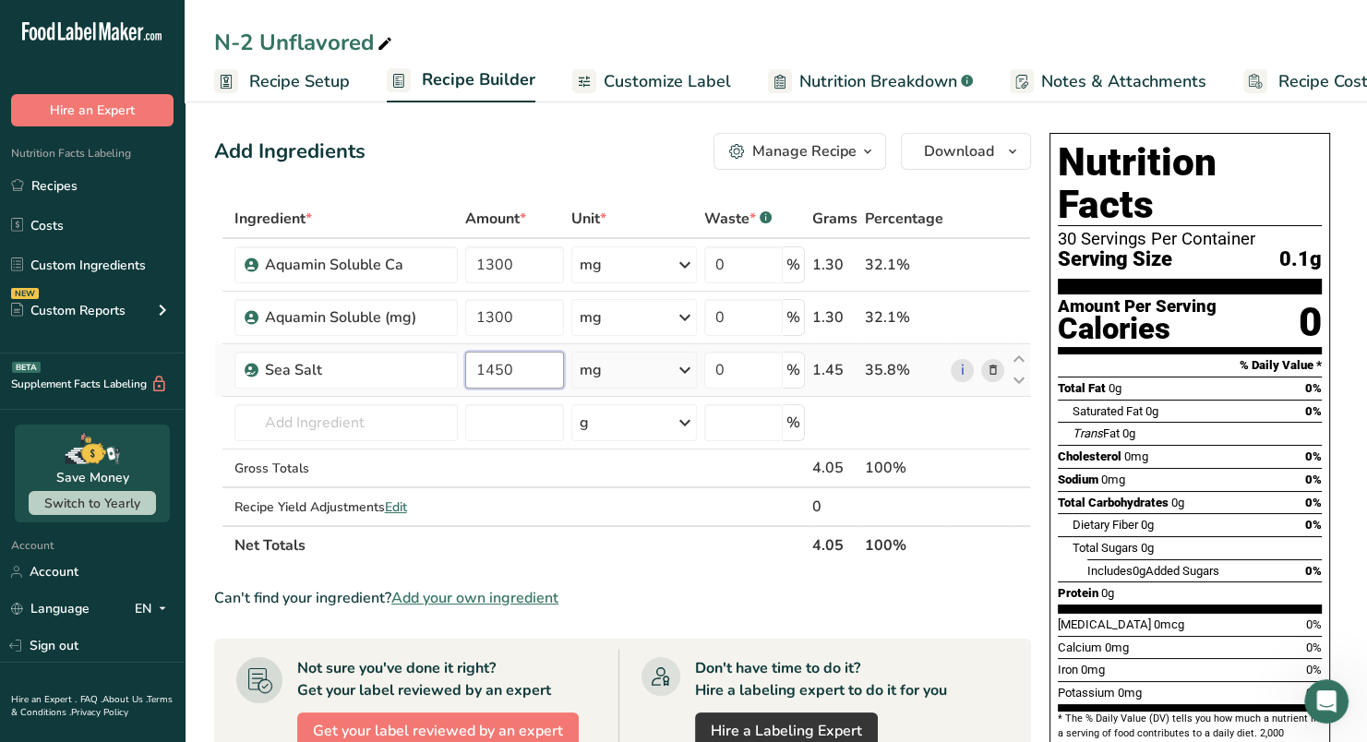
type input "1450"
